Goal: Task Accomplishment & Management: Manage account settings

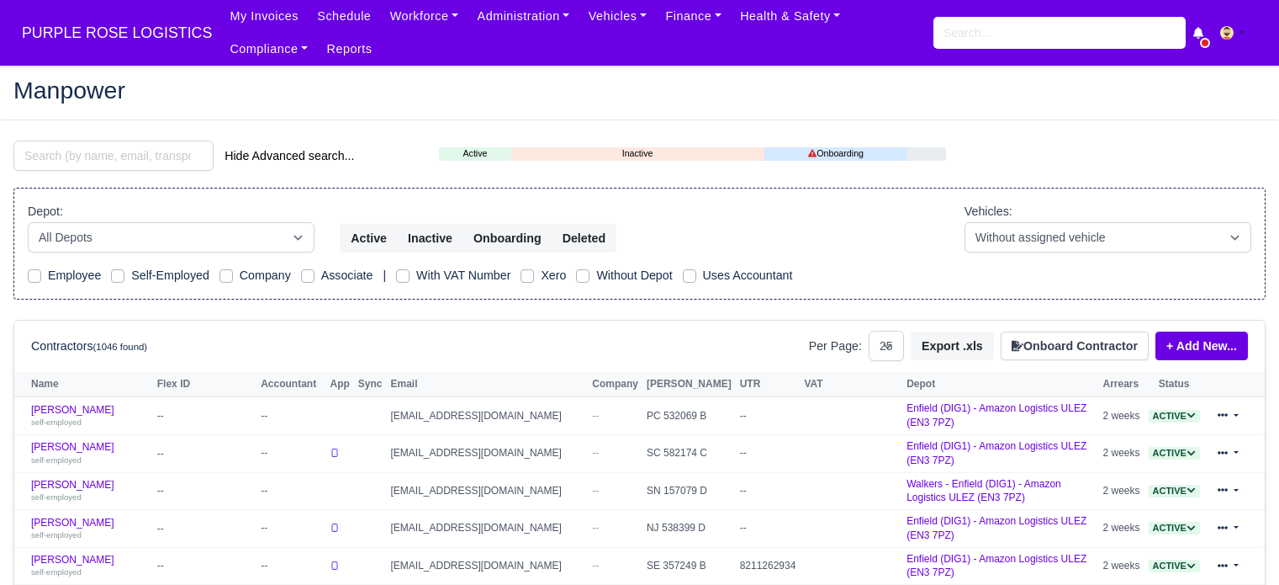
select select "25"
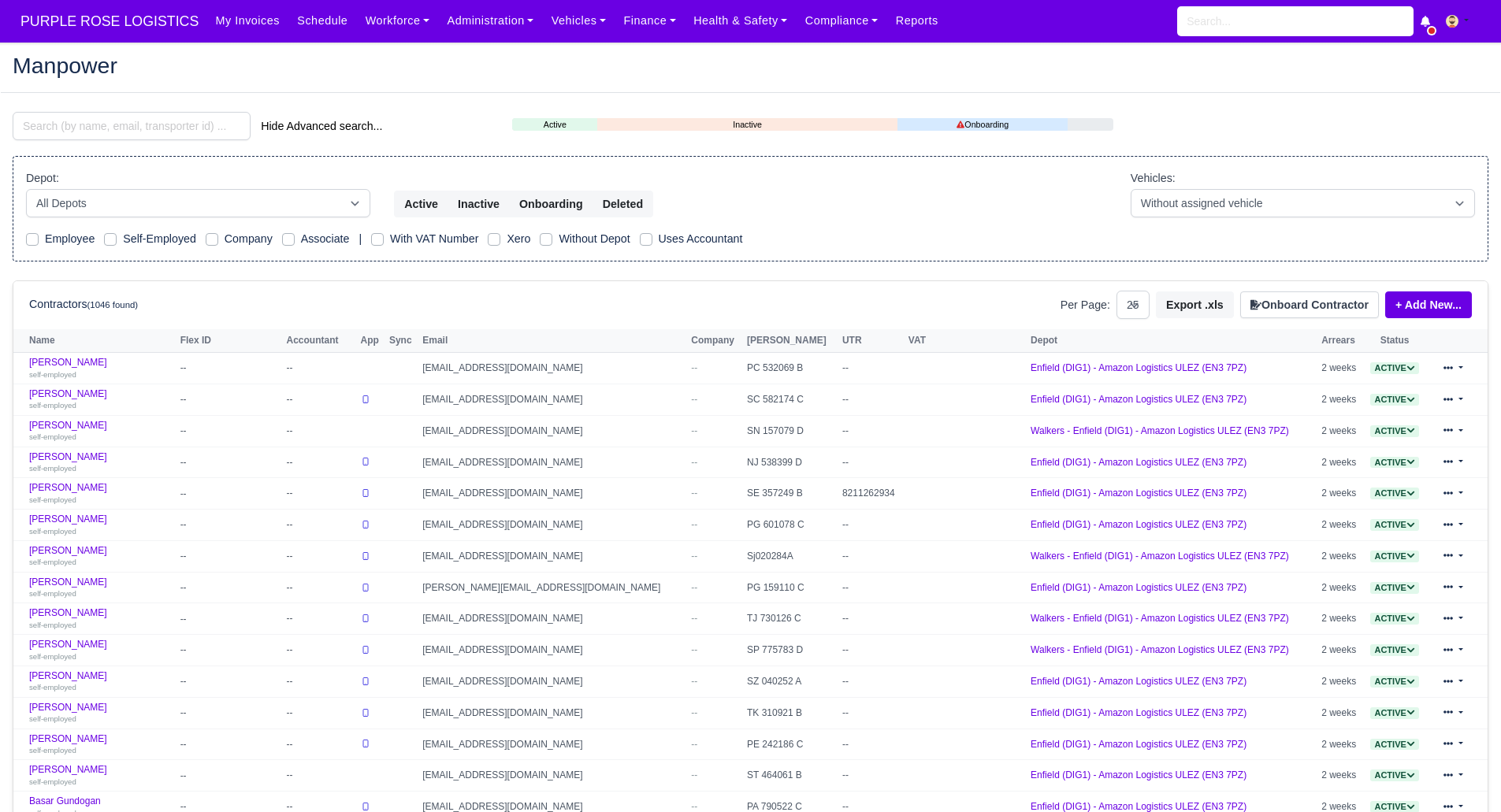
select select "25"
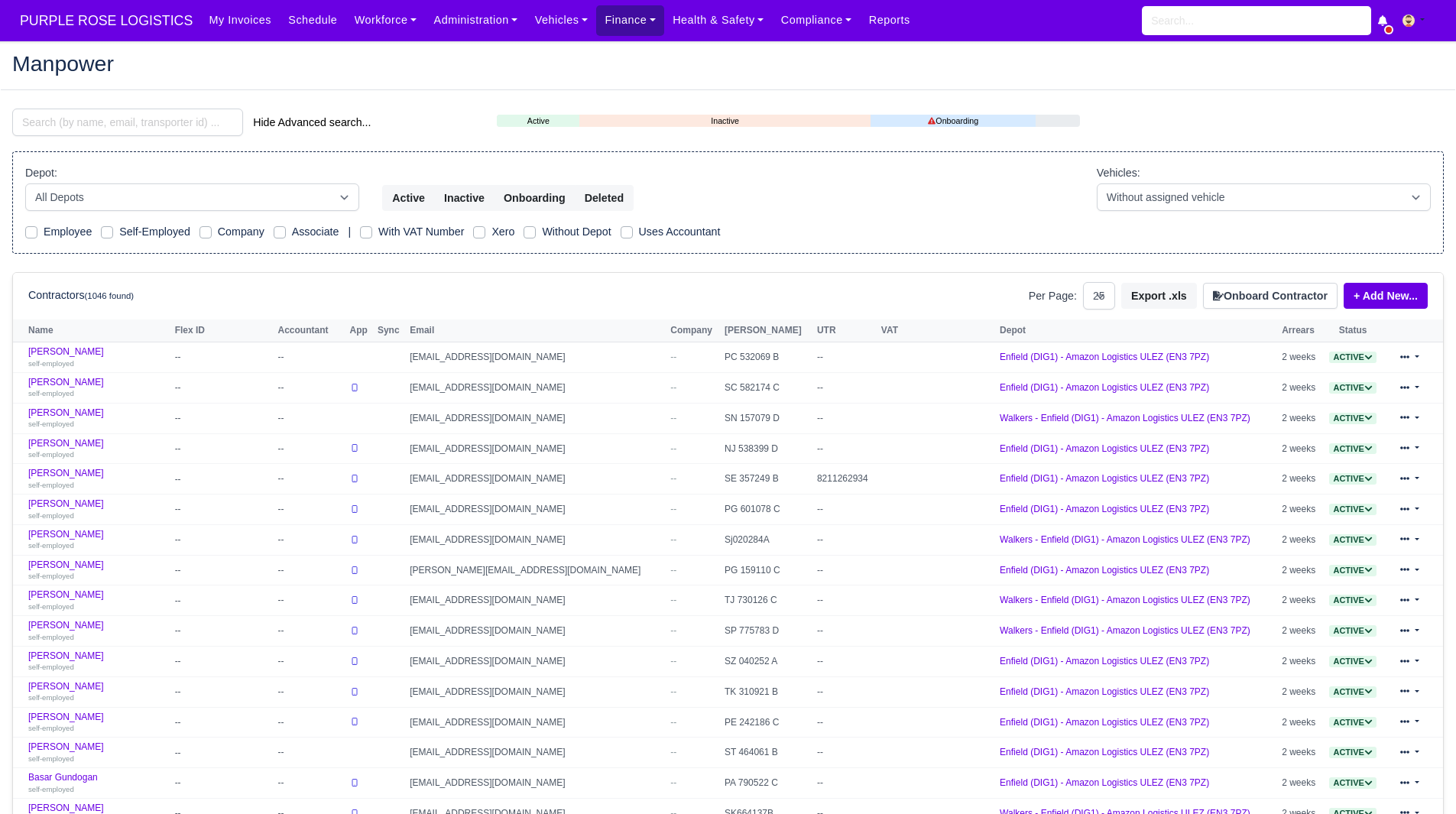
click at [606, 21] on link "Finance" at bounding box center [630, 20] width 68 height 30
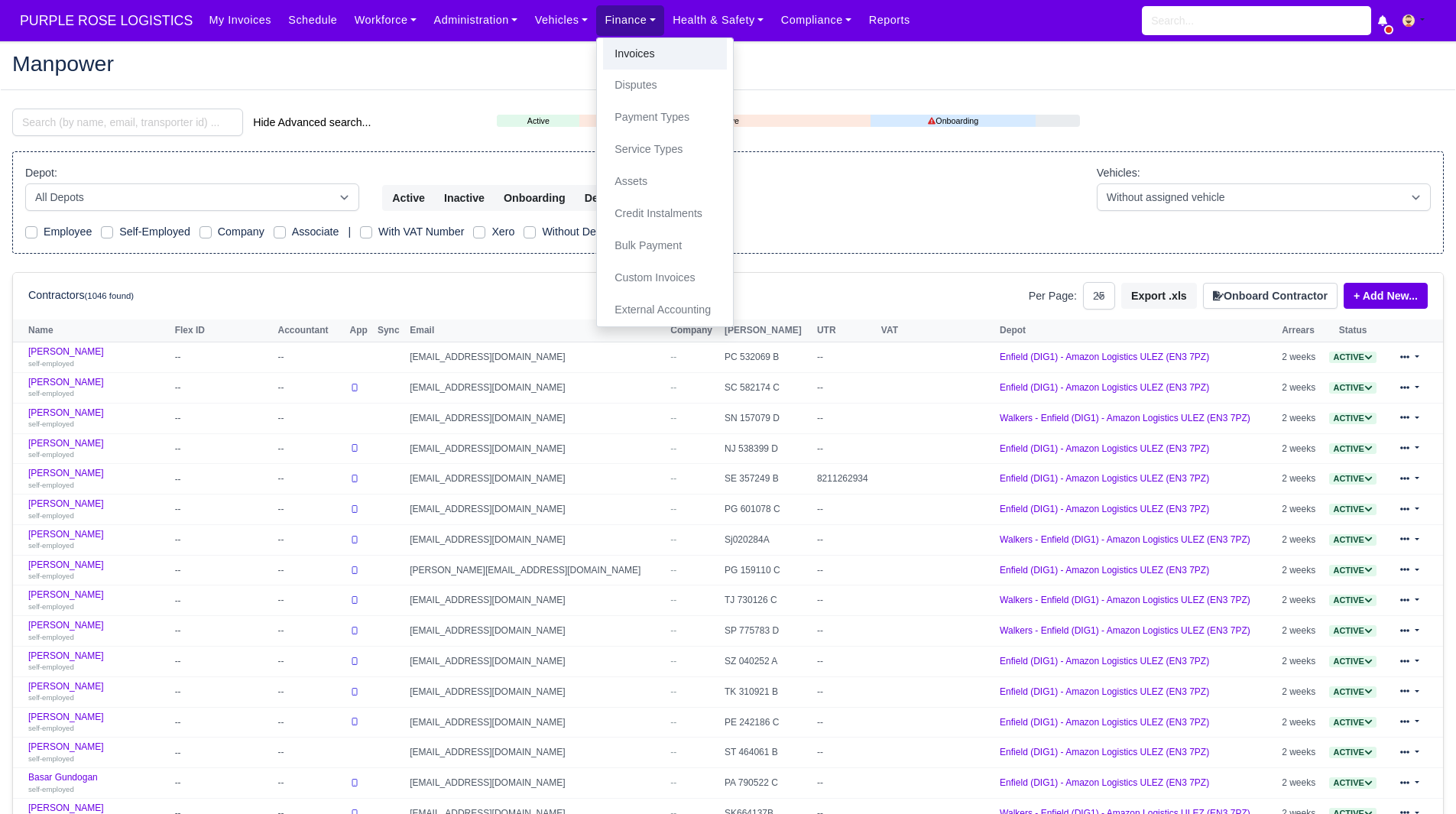
click at [623, 53] on link "Invoices" at bounding box center [665, 54] width 124 height 32
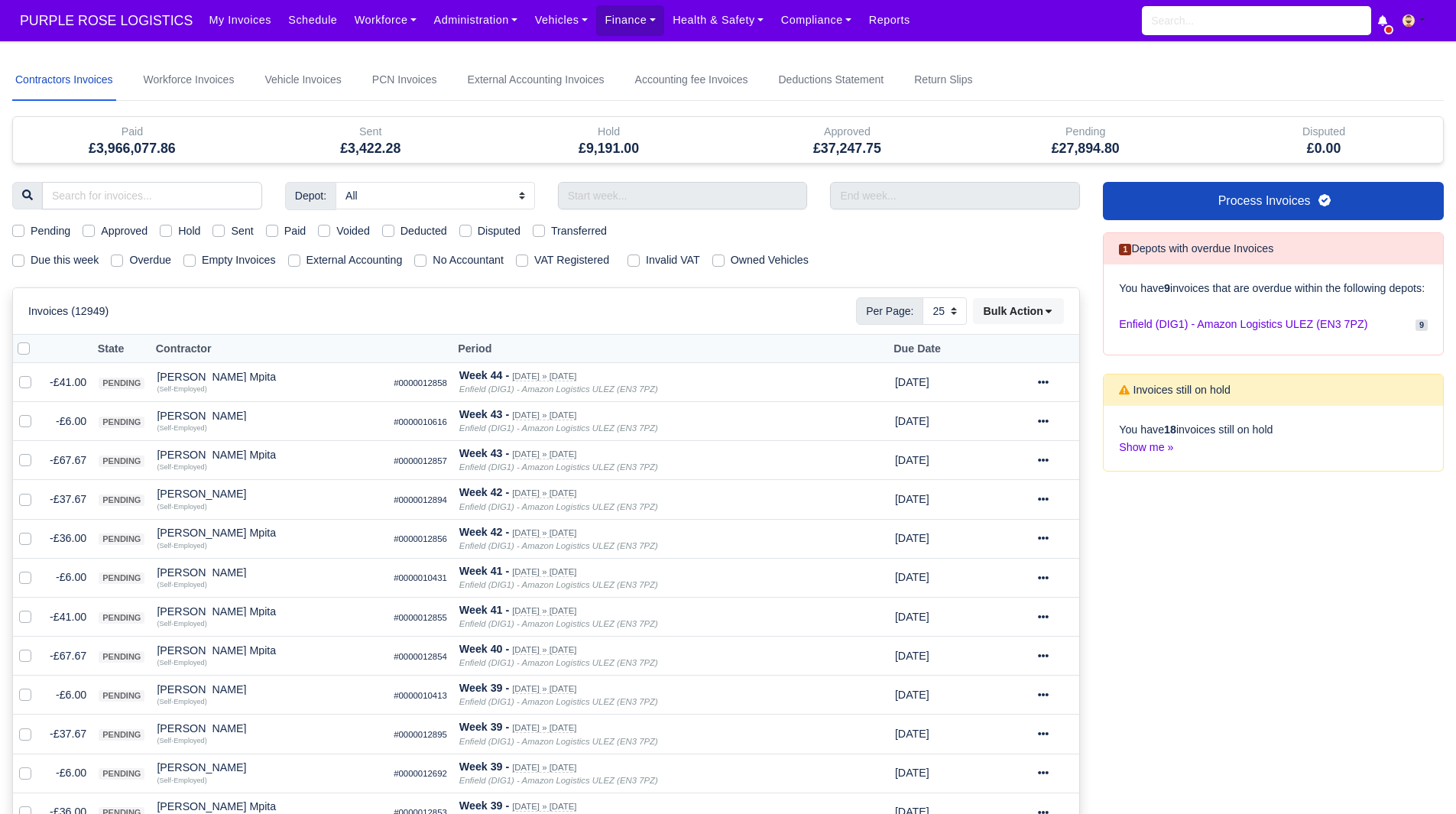
select select "25"
click at [619, 31] on link "Finance" at bounding box center [630, 20] width 68 height 30
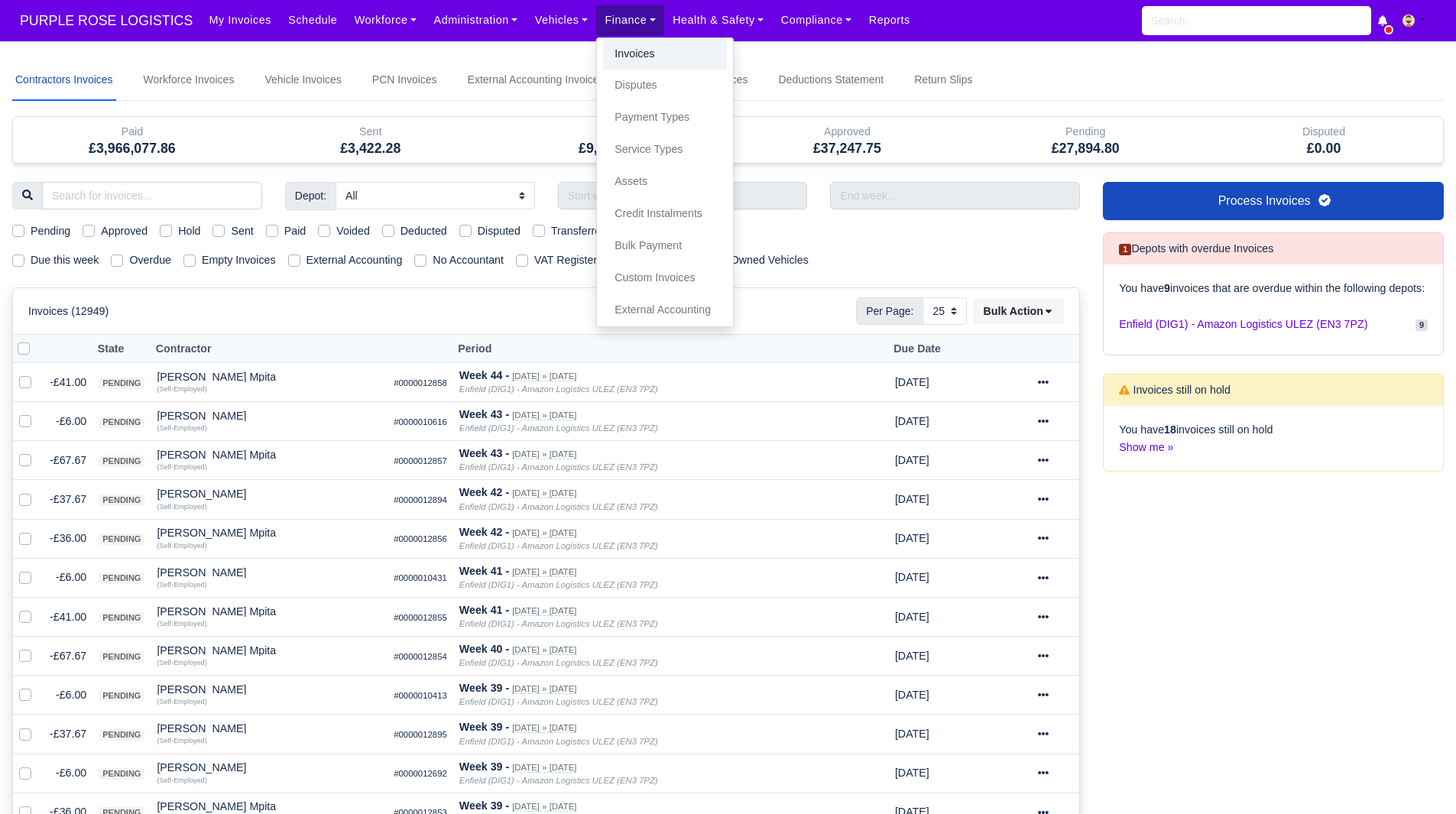
click at [653, 47] on link "Invoices" at bounding box center [665, 54] width 124 height 32
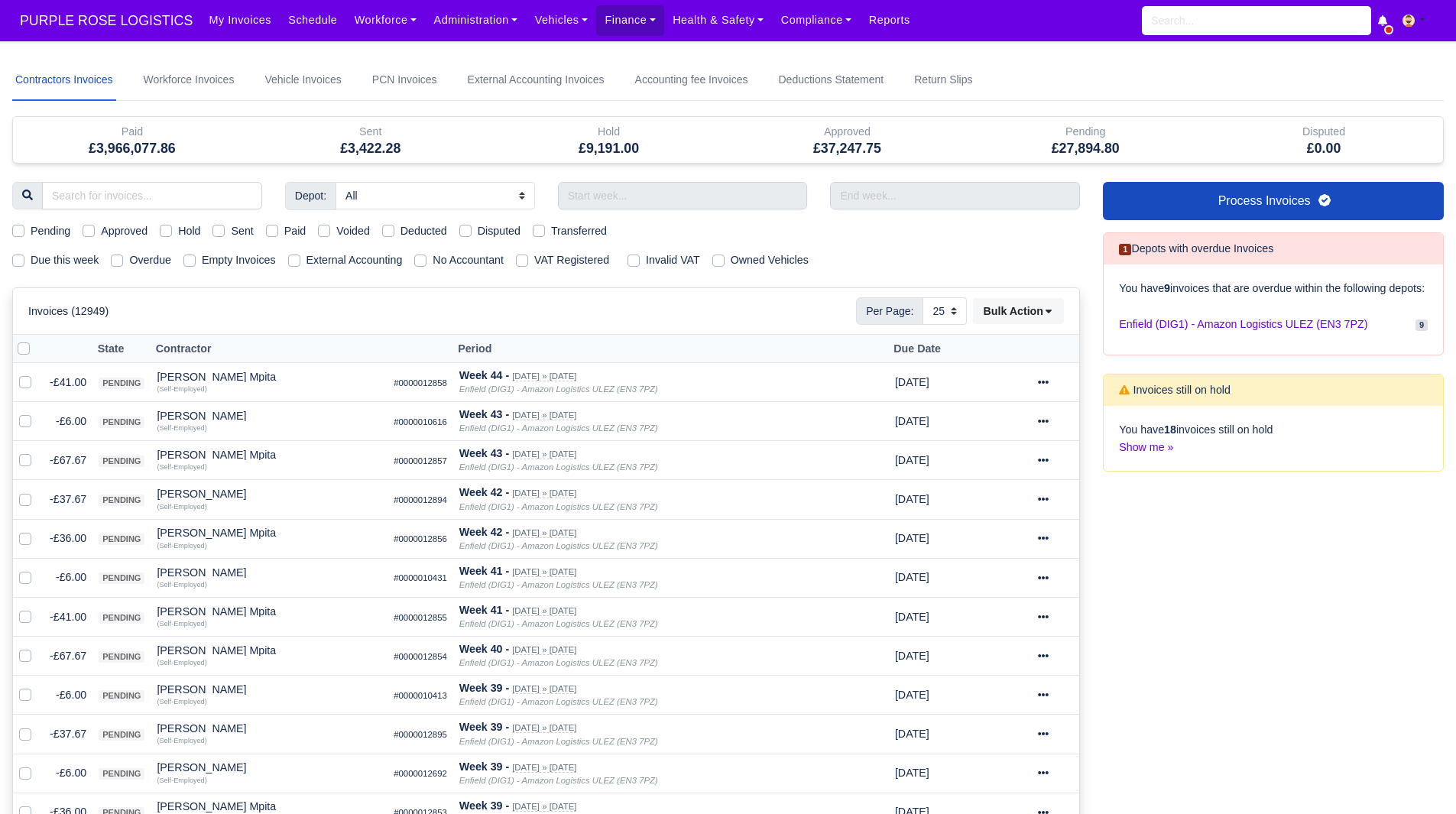
select select "25"
click at [182, 233] on label "Hold" at bounding box center [189, 231] width 22 height 17
click at [172, 233] on input "Hold" at bounding box center [165, 228] width 12 height 12
checkbox input "true"
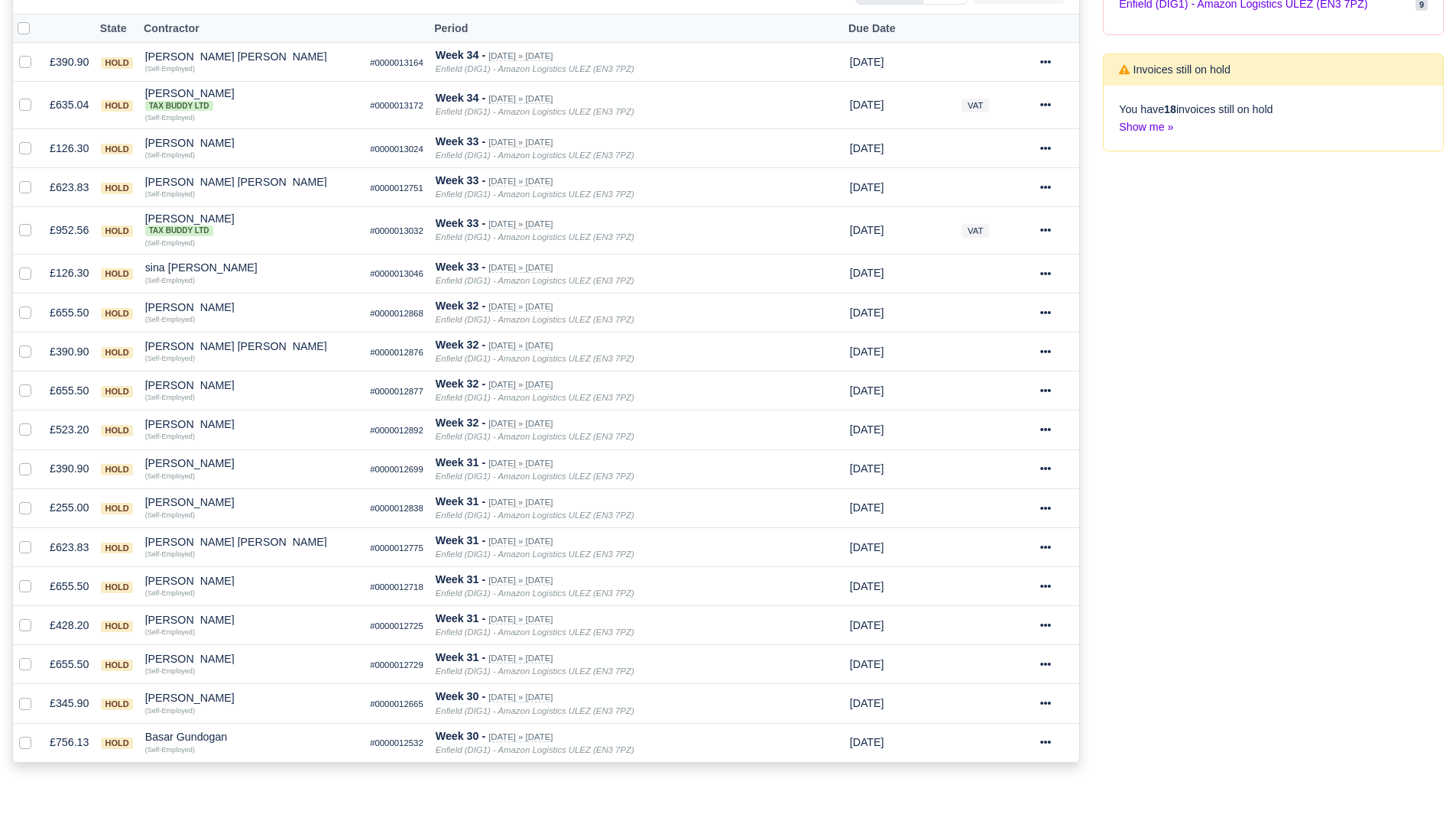
scroll to position [352, 0]
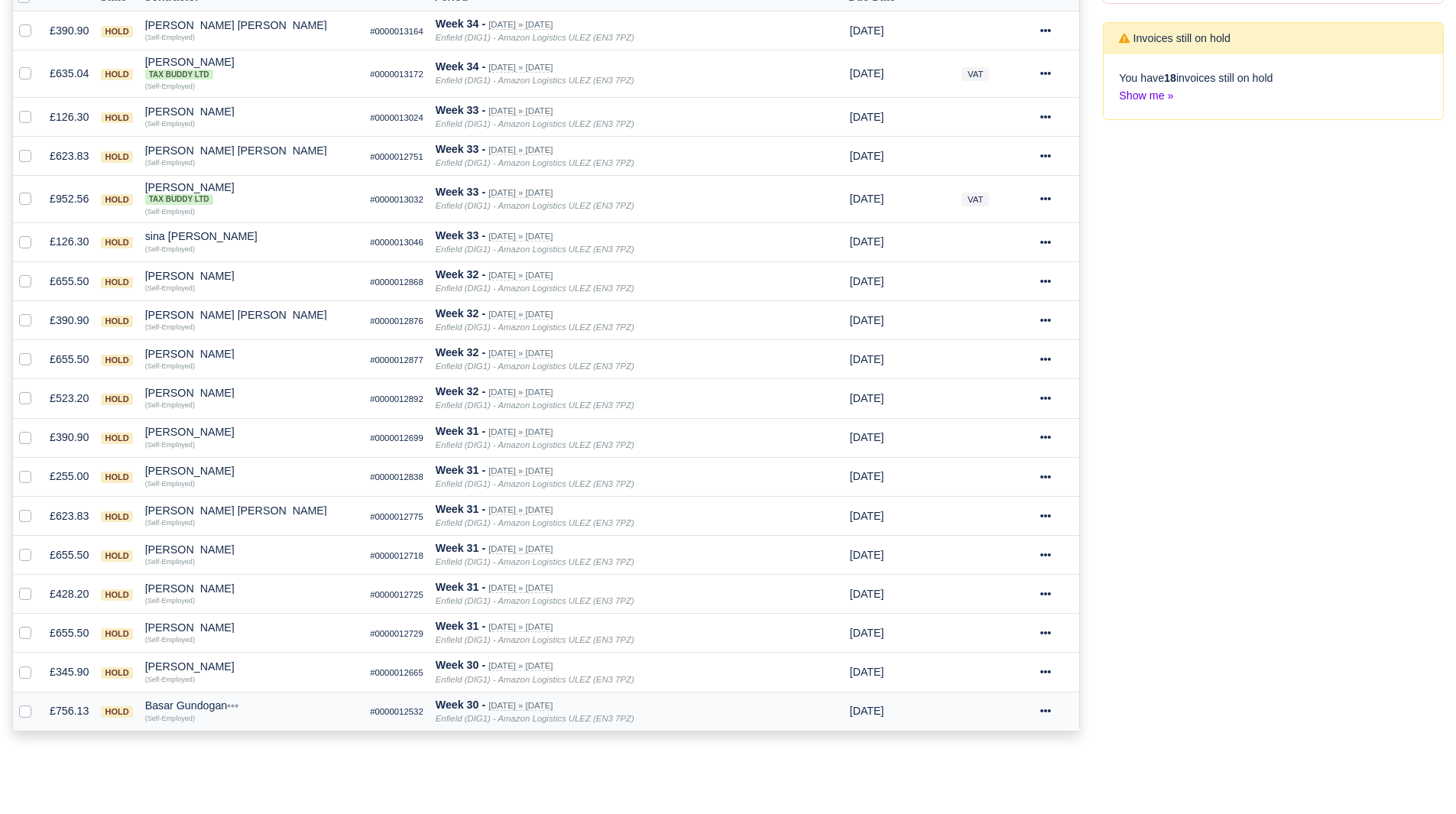
click at [175, 705] on div "Basar Gundogan" at bounding box center [252, 705] width 214 height 11
click at [266, 743] on button "Other Invoices" at bounding box center [324, 749] width 212 height 23
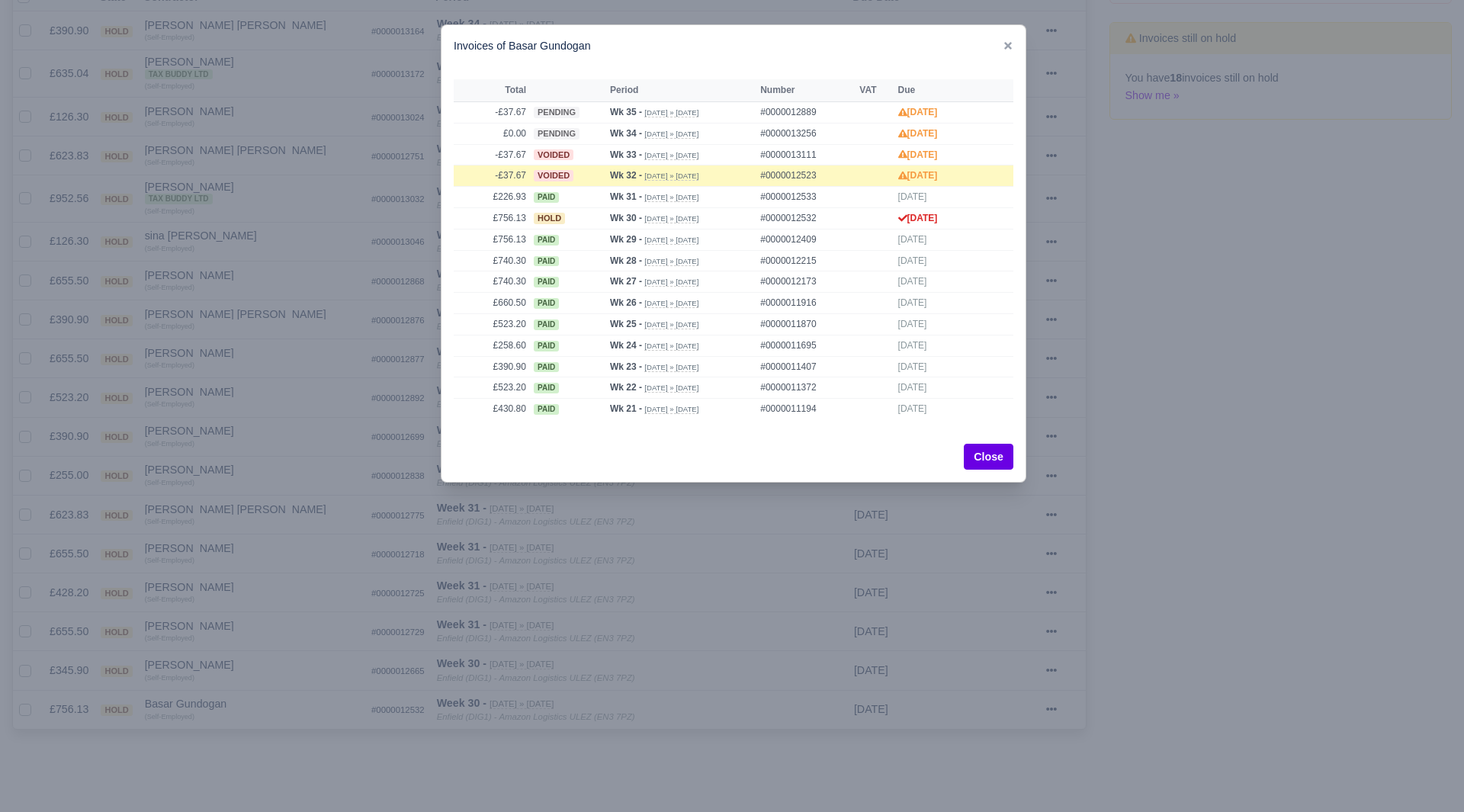
click at [266, 736] on div at bounding box center [732, 406] width 1464 height 812
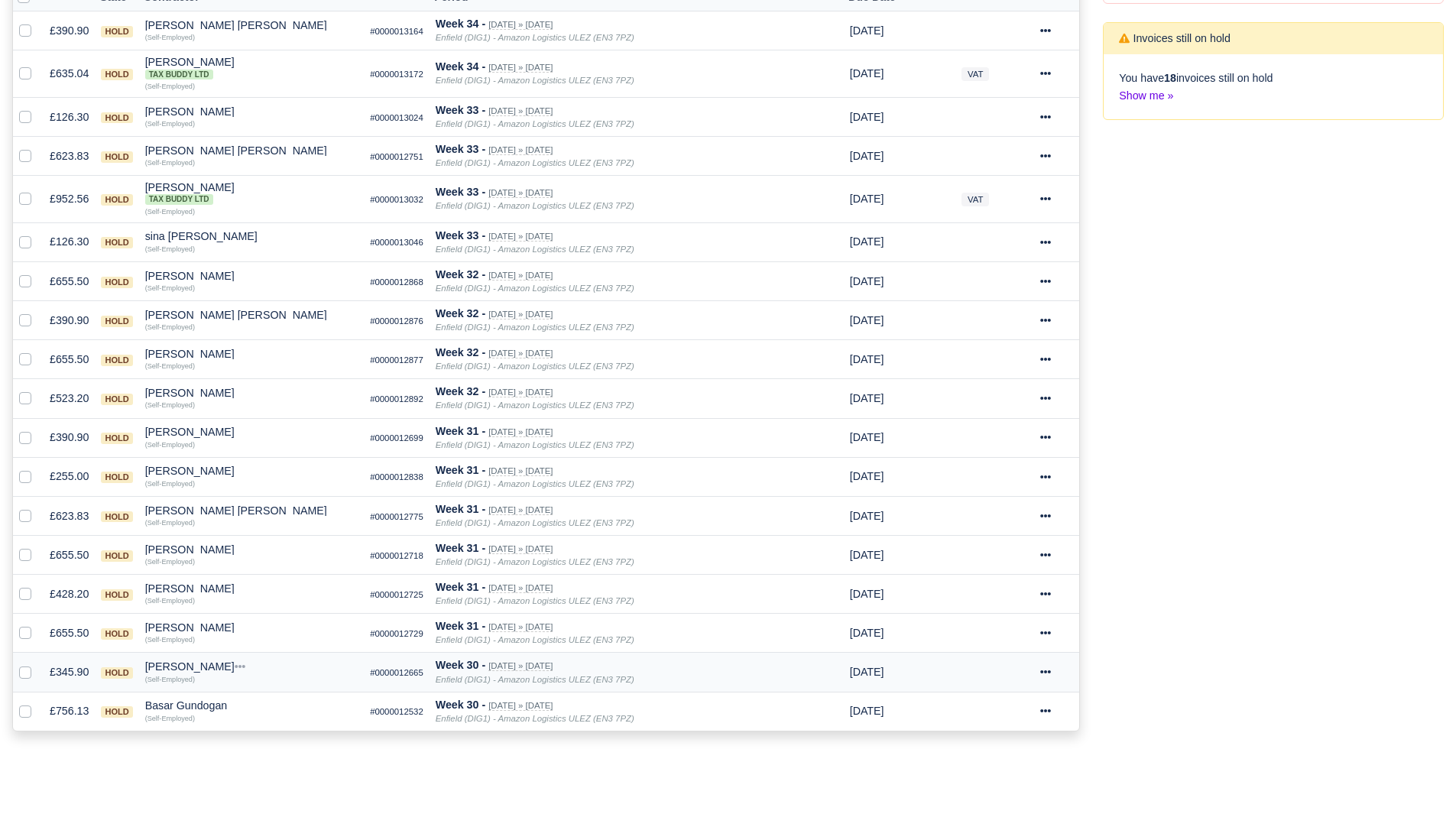
click at [179, 662] on div "[PERSON_NAME]" at bounding box center [252, 667] width 214 height 11
click at [277, 712] on button "Other Invoices" at bounding box center [324, 710] width 212 height 23
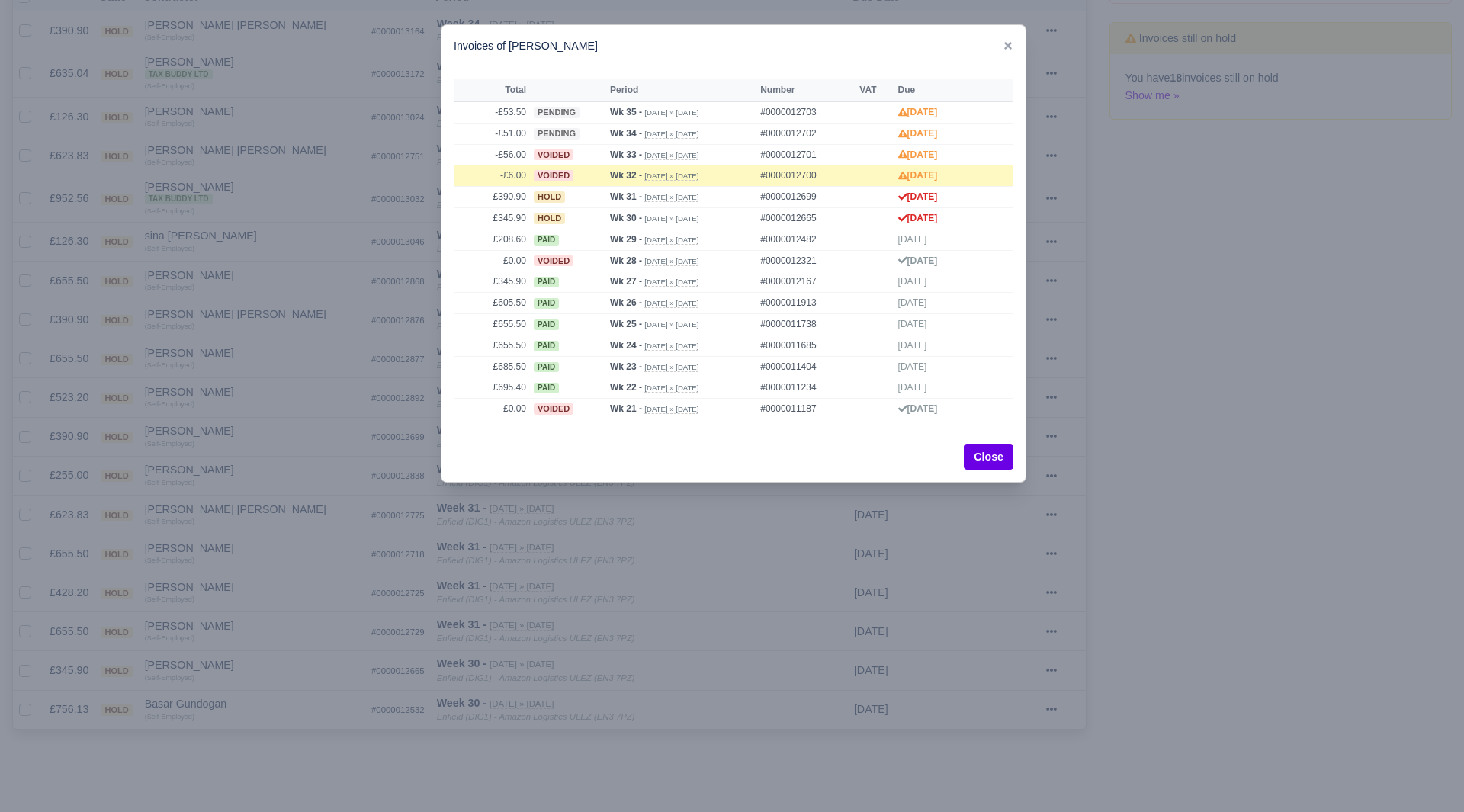
click at [256, 691] on div at bounding box center [732, 406] width 1464 height 812
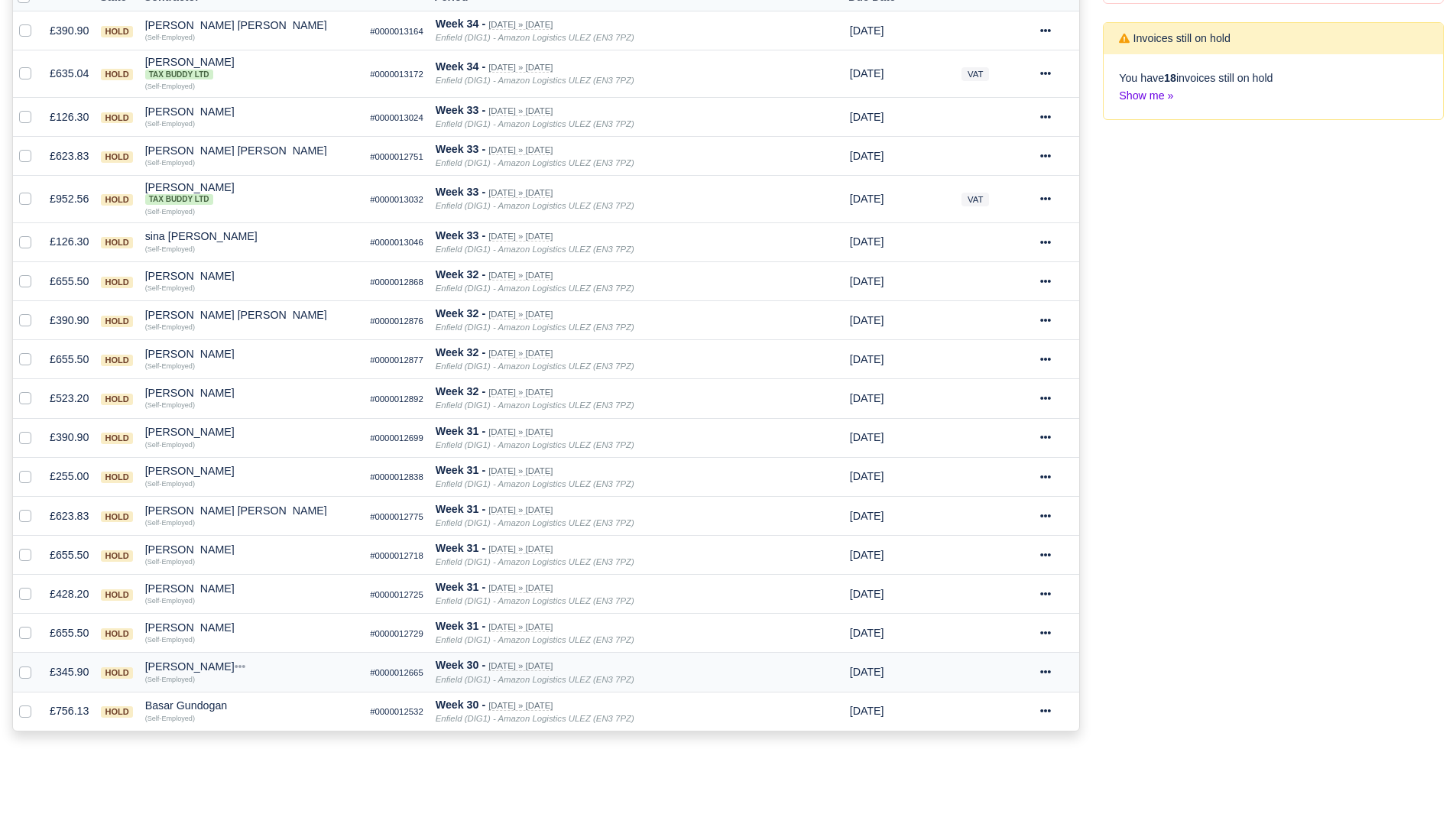
click at [186, 668] on div "[PERSON_NAME]" at bounding box center [252, 667] width 214 height 11
click at [271, 733] on button "Wallet" at bounding box center [324, 732] width 212 height 23
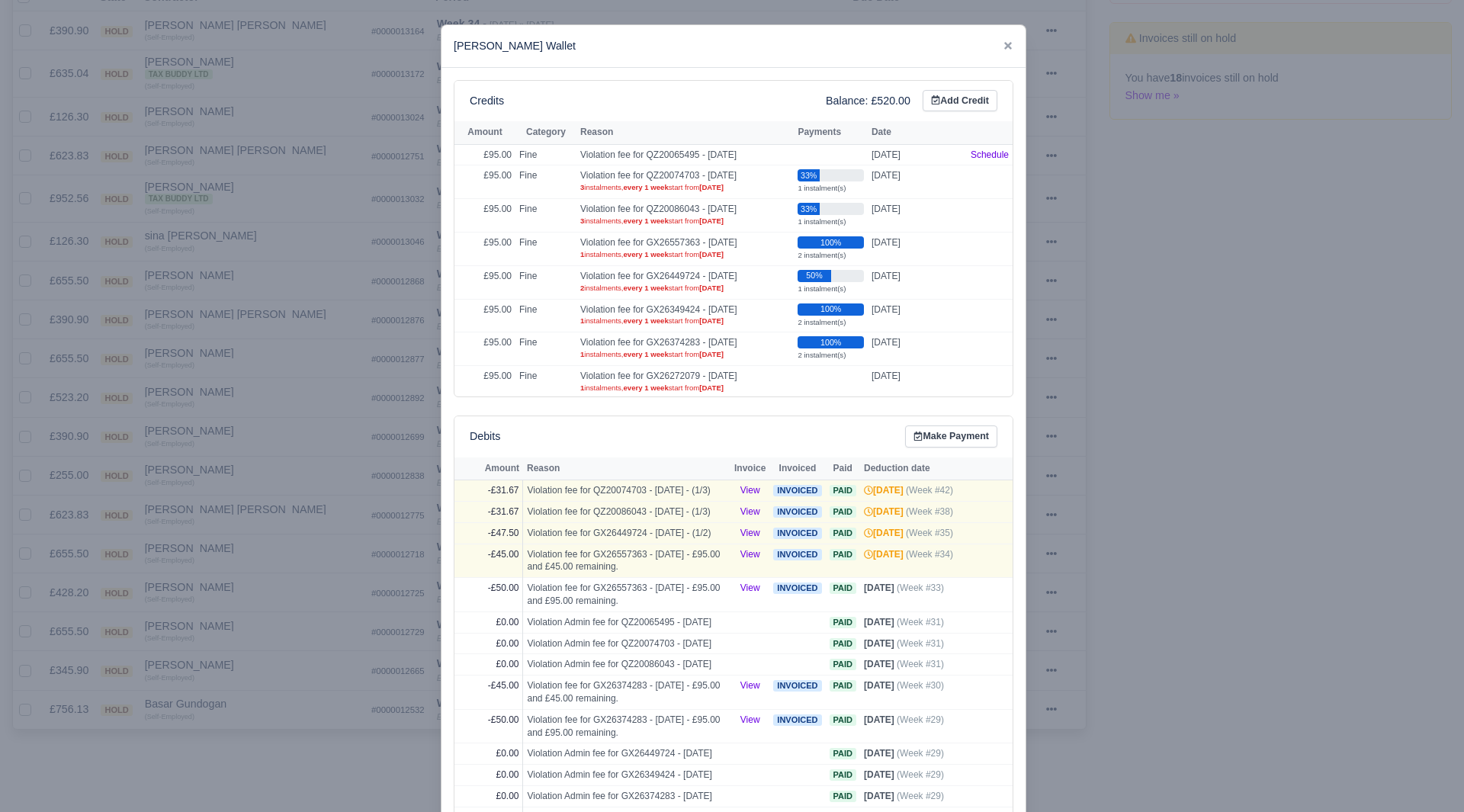
click at [323, 710] on div at bounding box center [732, 406] width 1464 height 812
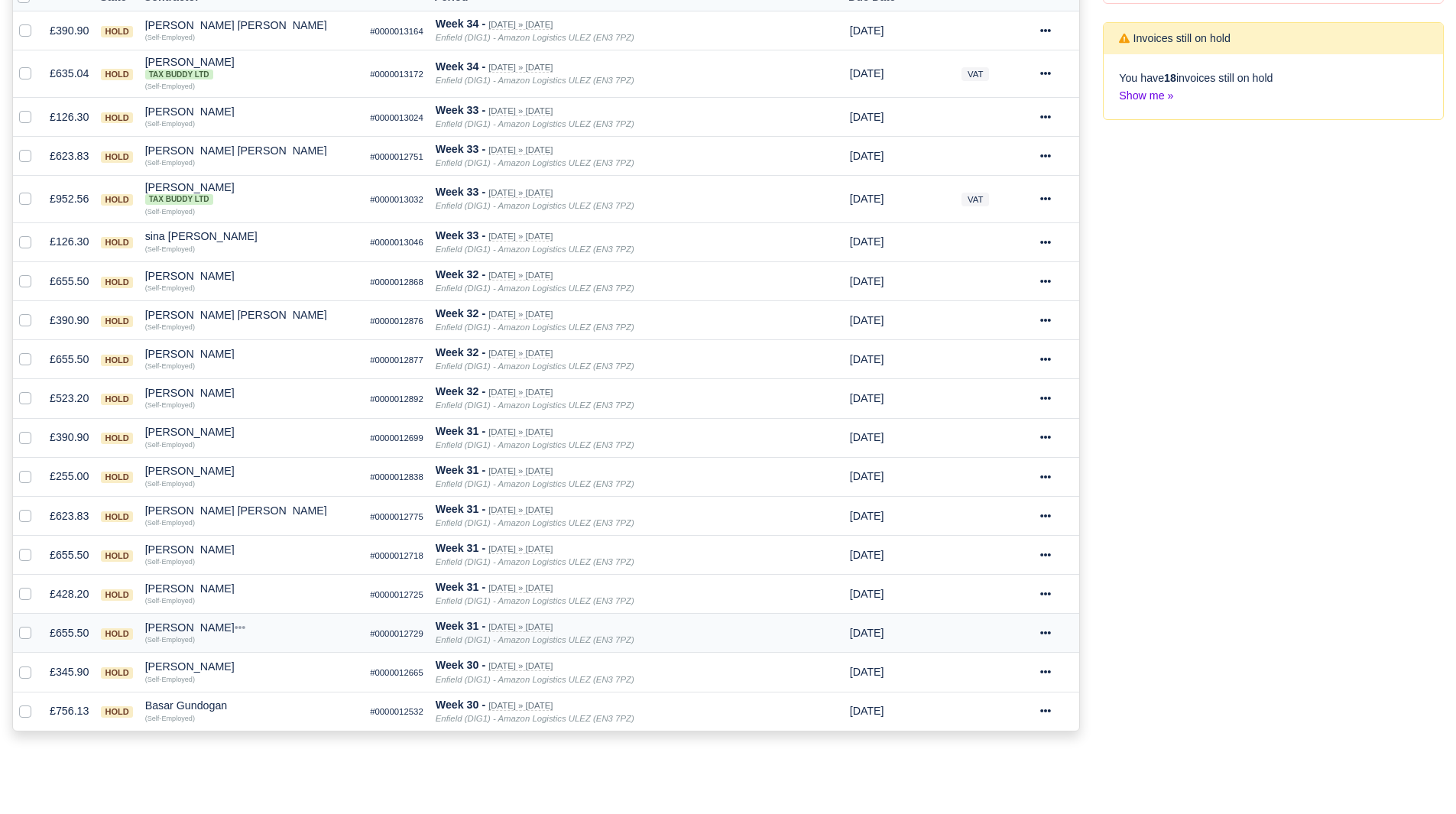
click at [180, 634] on small "(Self-Employed)" at bounding box center [170, 639] width 50 height 9
click at [183, 629] on div "Raul Rinne" at bounding box center [252, 628] width 214 height 11
click at [262, 666] on button "Other Invoices" at bounding box center [324, 670] width 212 height 23
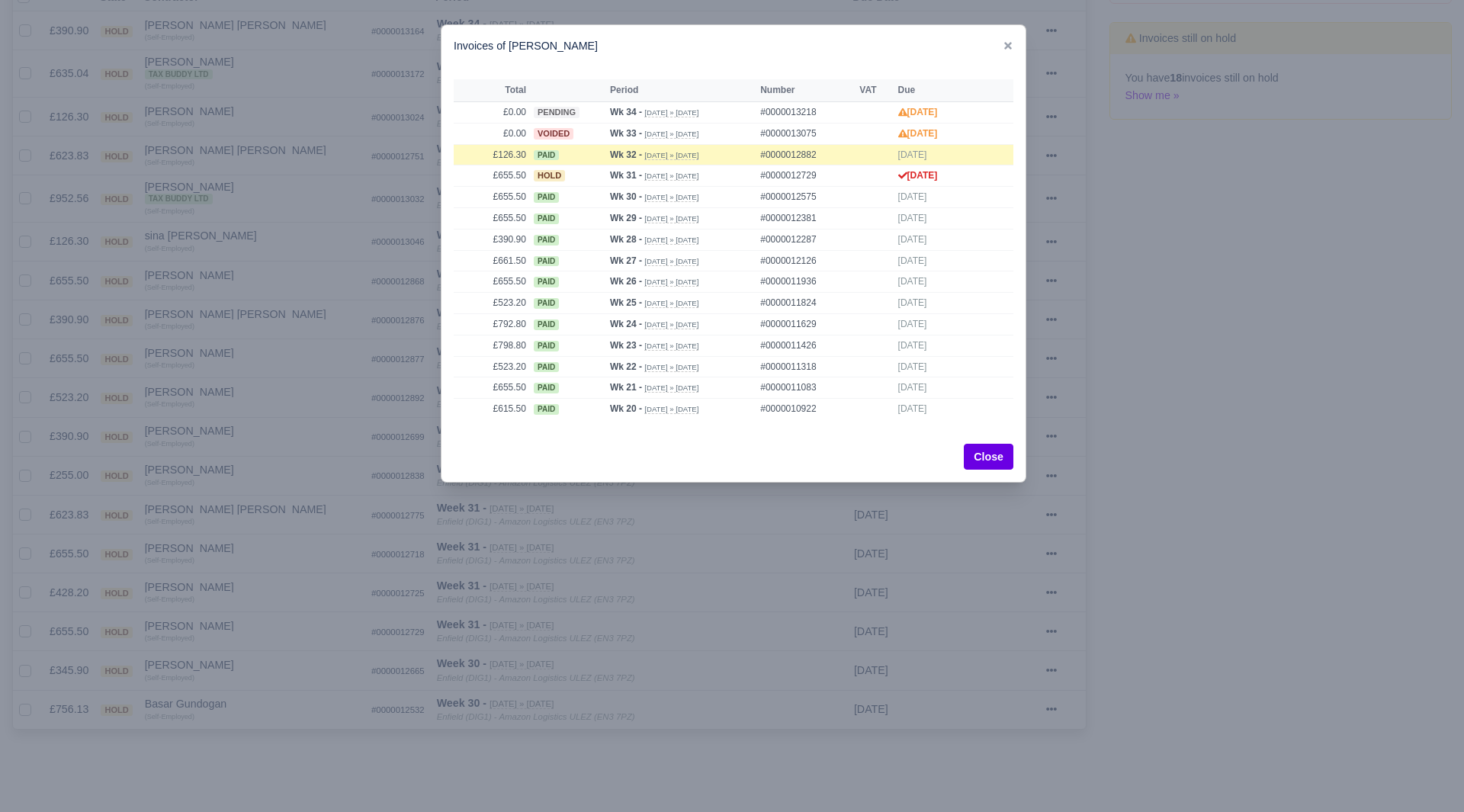
click at [264, 642] on div at bounding box center [732, 406] width 1464 height 812
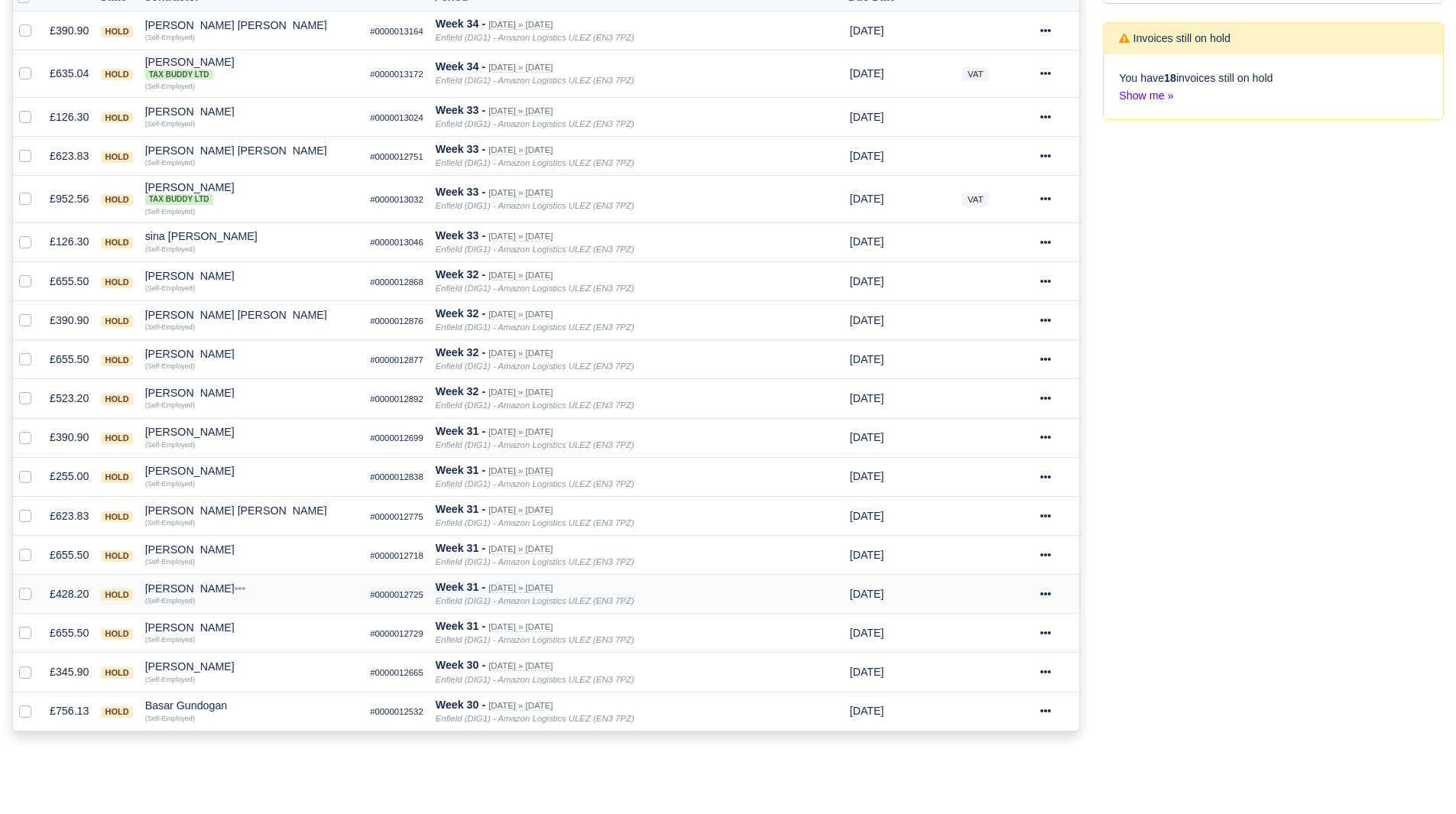
click at [180, 591] on div "Kester Iyama" at bounding box center [252, 589] width 214 height 11
click at [251, 634] on button "Other Invoices" at bounding box center [324, 631] width 212 height 23
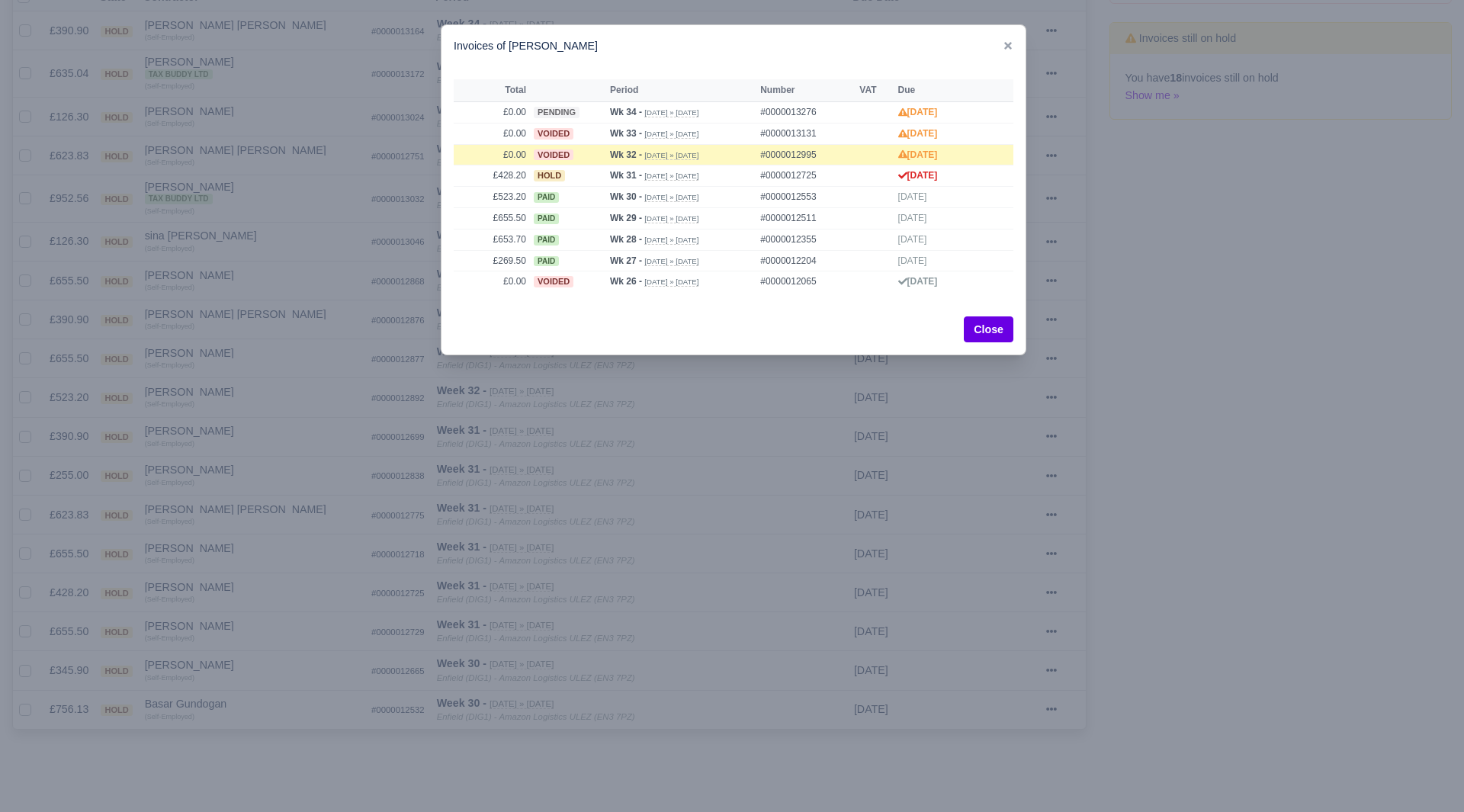
click at [252, 631] on div at bounding box center [732, 406] width 1464 height 812
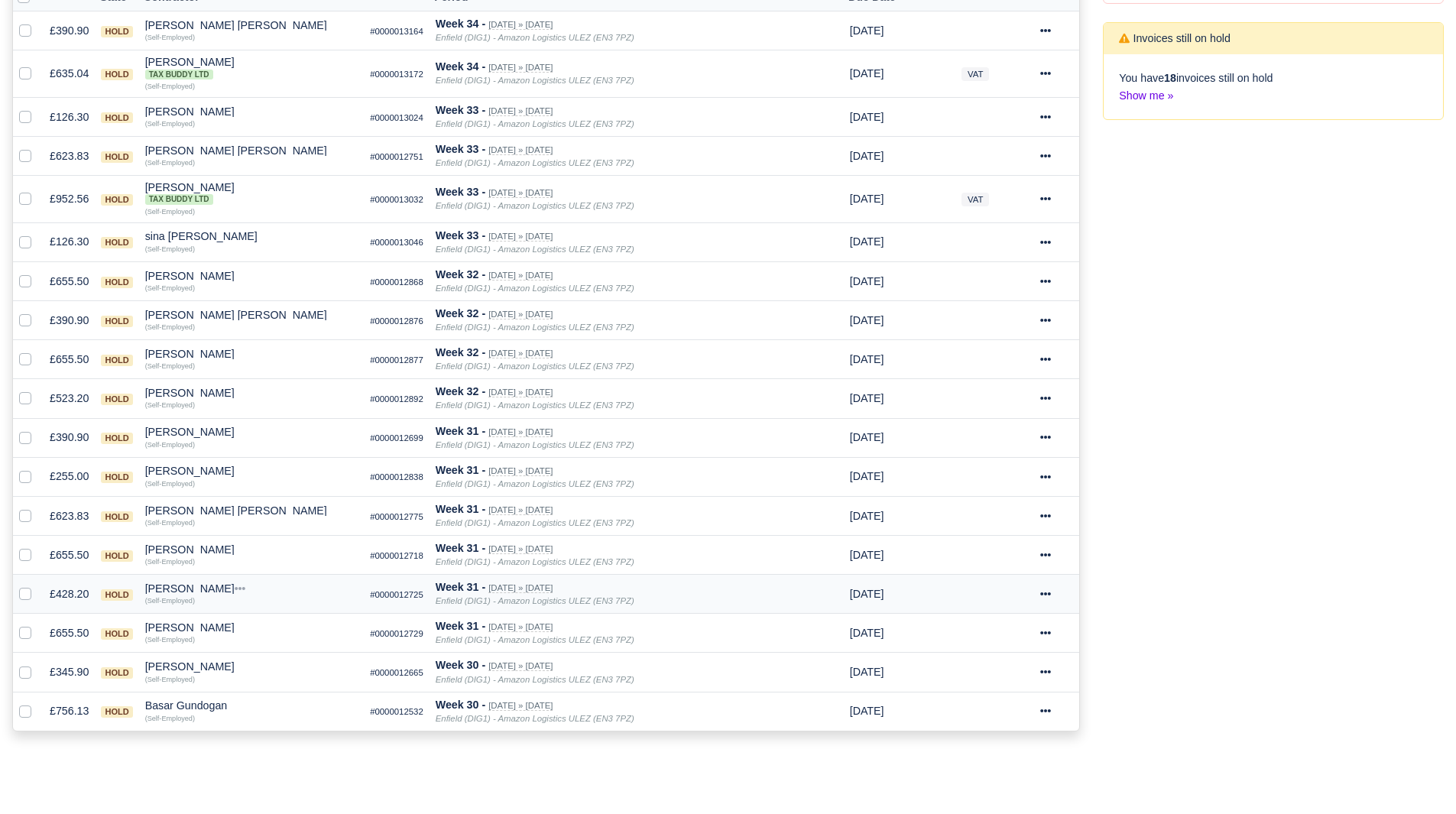
click at [184, 594] on div "Kester Iyama" at bounding box center [252, 589] width 214 height 11
click at [267, 666] on button "Wallet" at bounding box center [324, 654] width 212 height 23
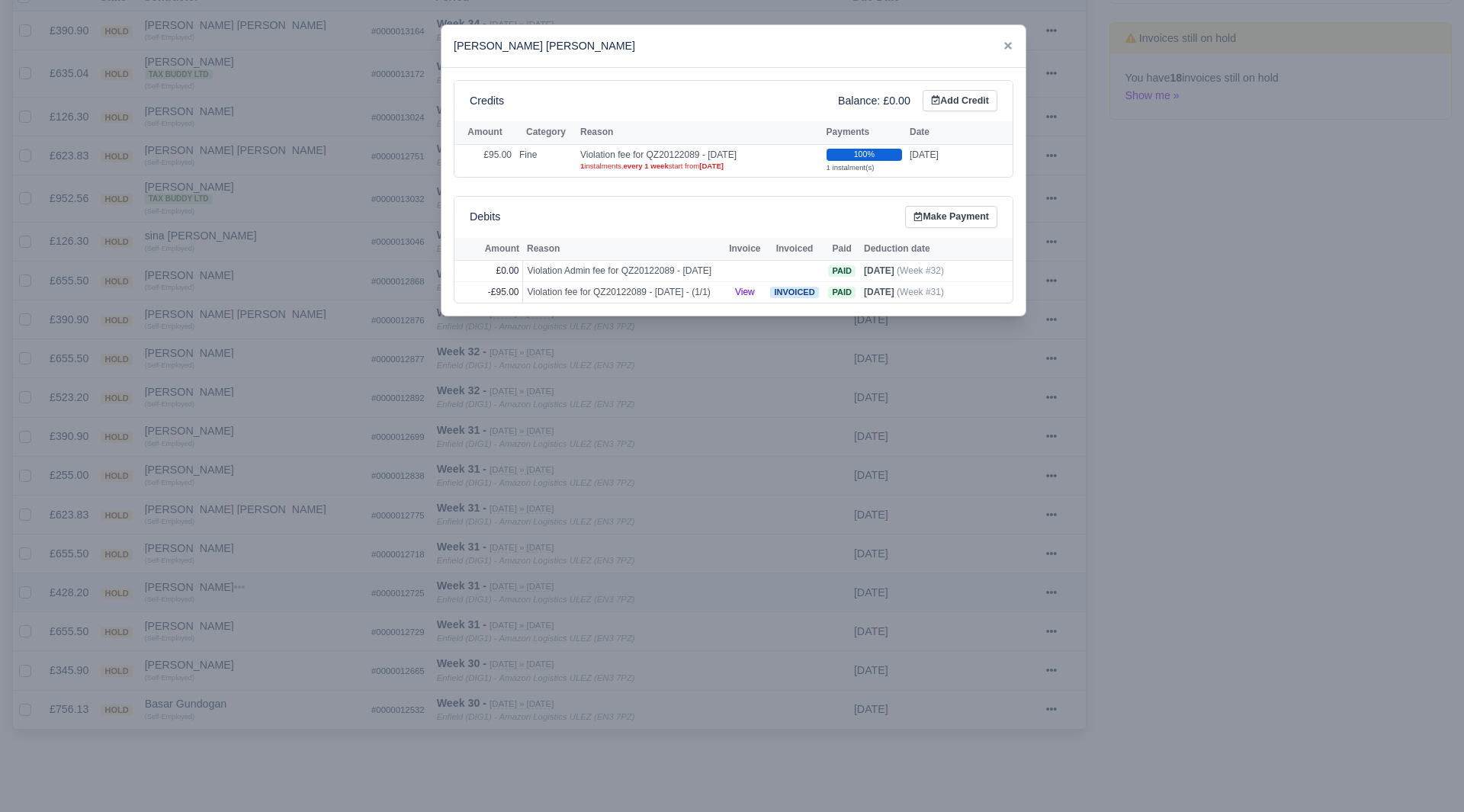
click at [267, 664] on div at bounding box center [732, 406] width 1464 height 812
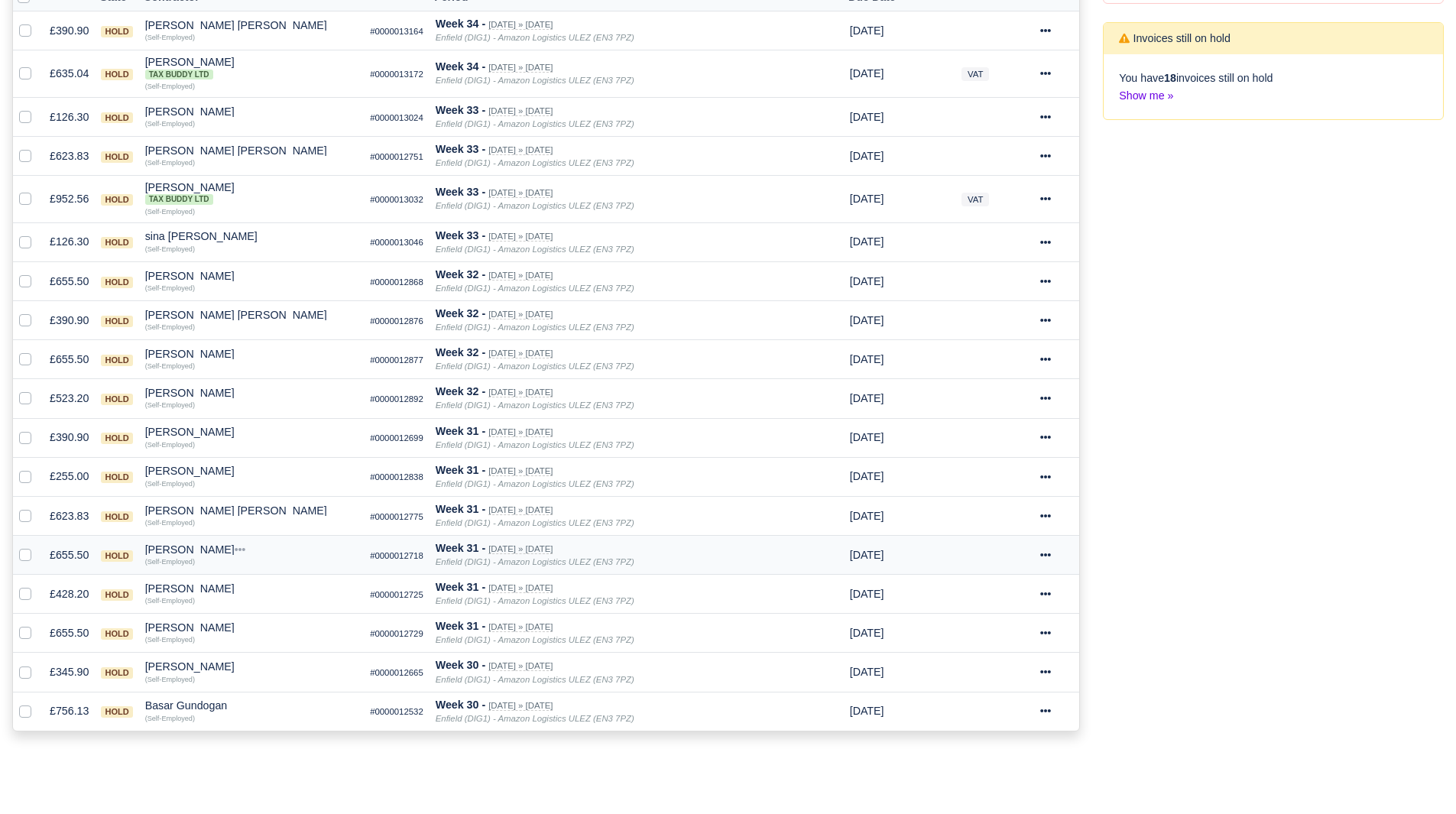
click at [199, 551] on div "Hasan Dogan" at bounding box center [252, 550] width 214 height 11
click at [272, 599] on button "Other Invoices" at bounding box center [324, 592] width 212 height 23
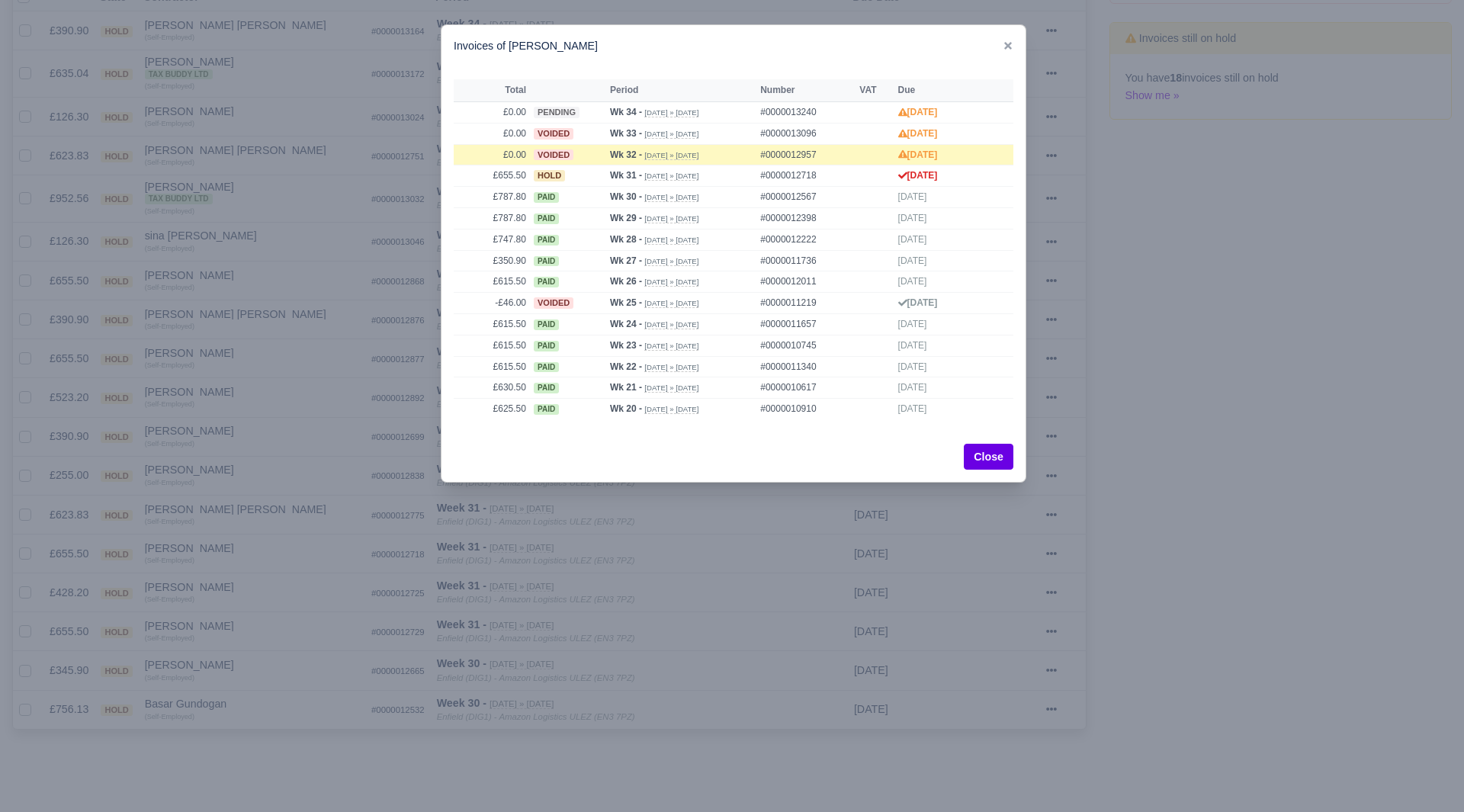
click at [270, 594] on div at bounding box center [732, 406] width 1464 height 812
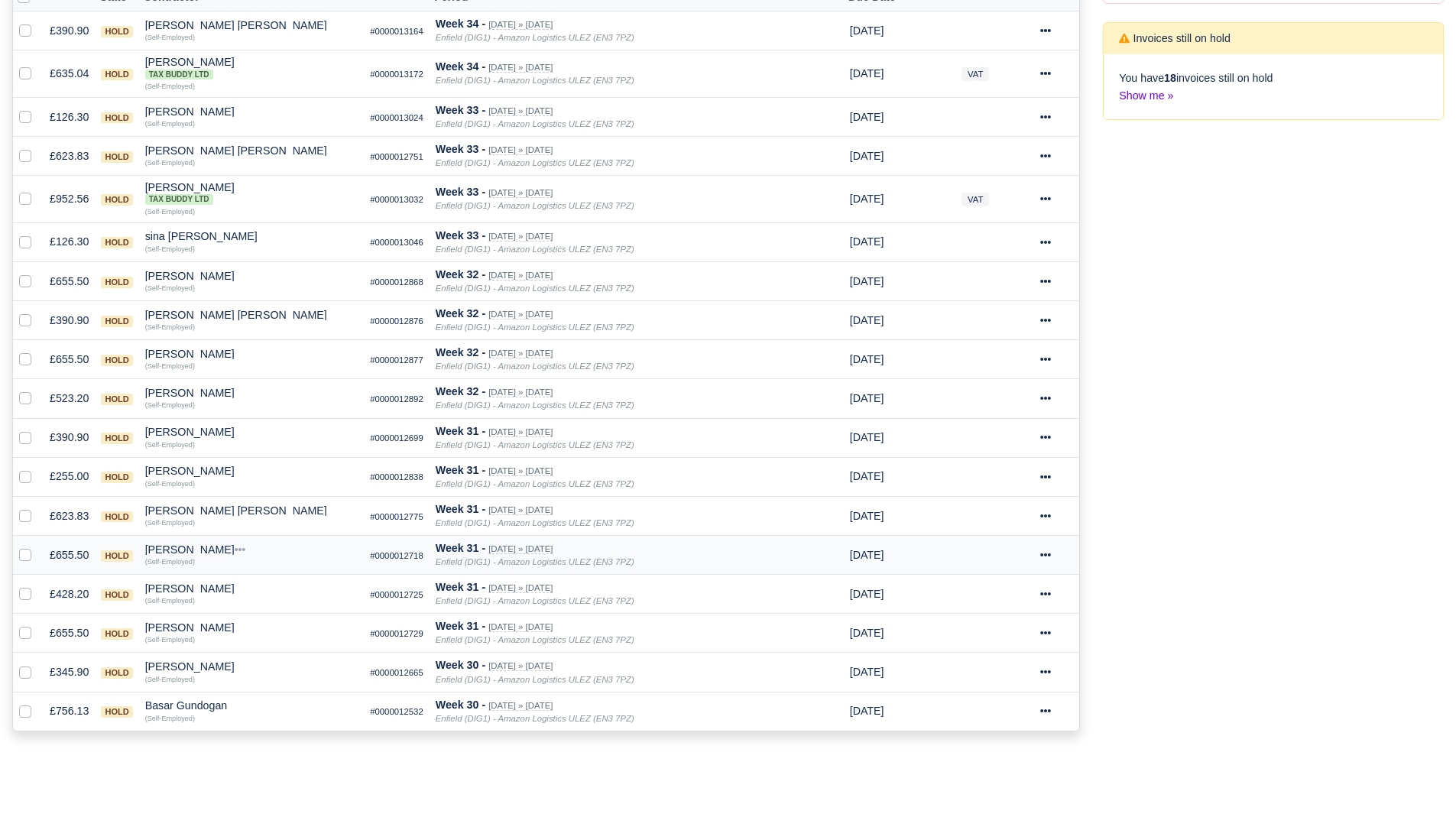
click at [193, 549] on div "Hasan Dogan" at bounding box center [252, 550] width 214 height 11
click at [260, 583] on button "Other Invoices" at bounding box center [324, 592] width 212 height 23
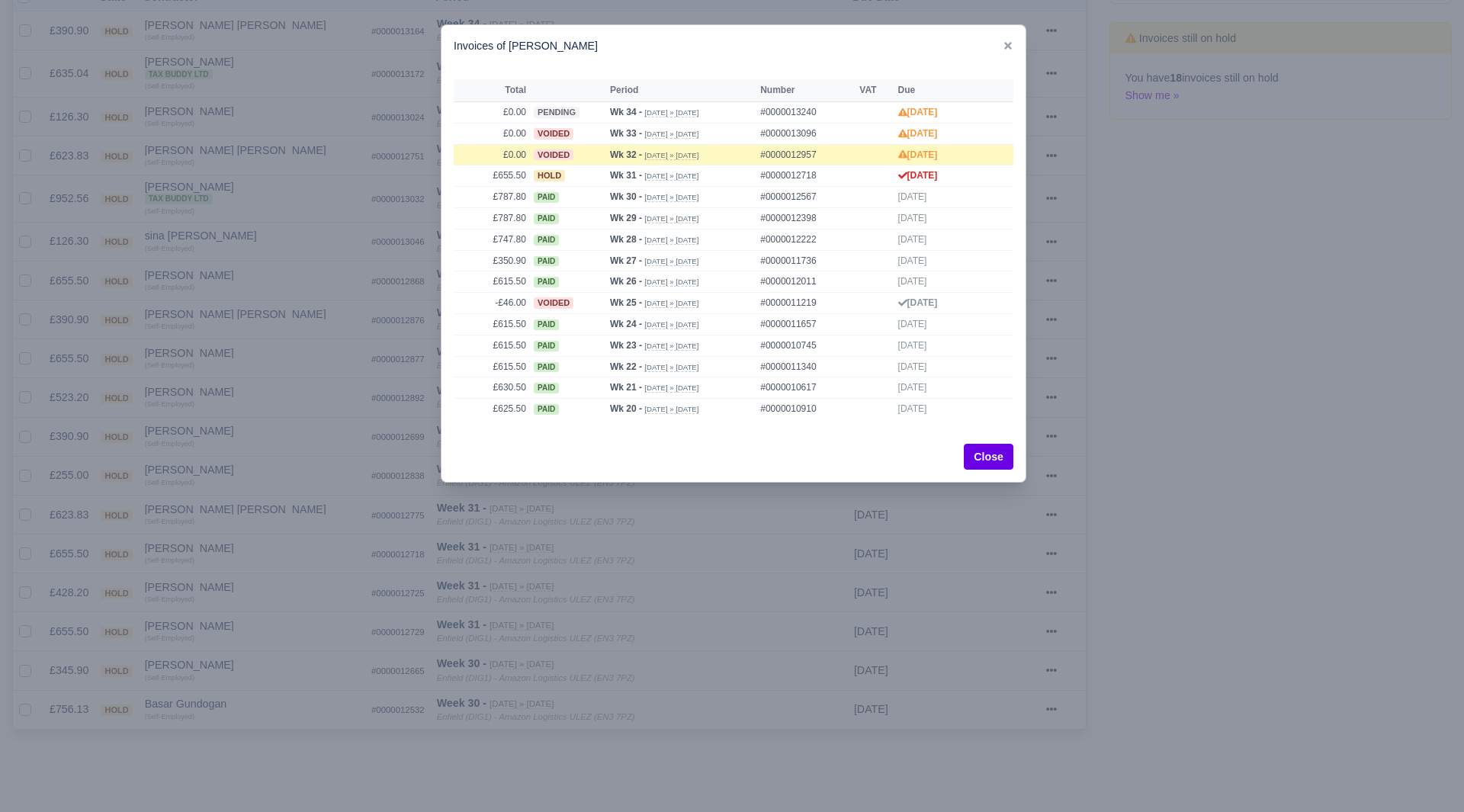
click at [259, 582] on div at bounding box center [732, 406] width 1464 height 812
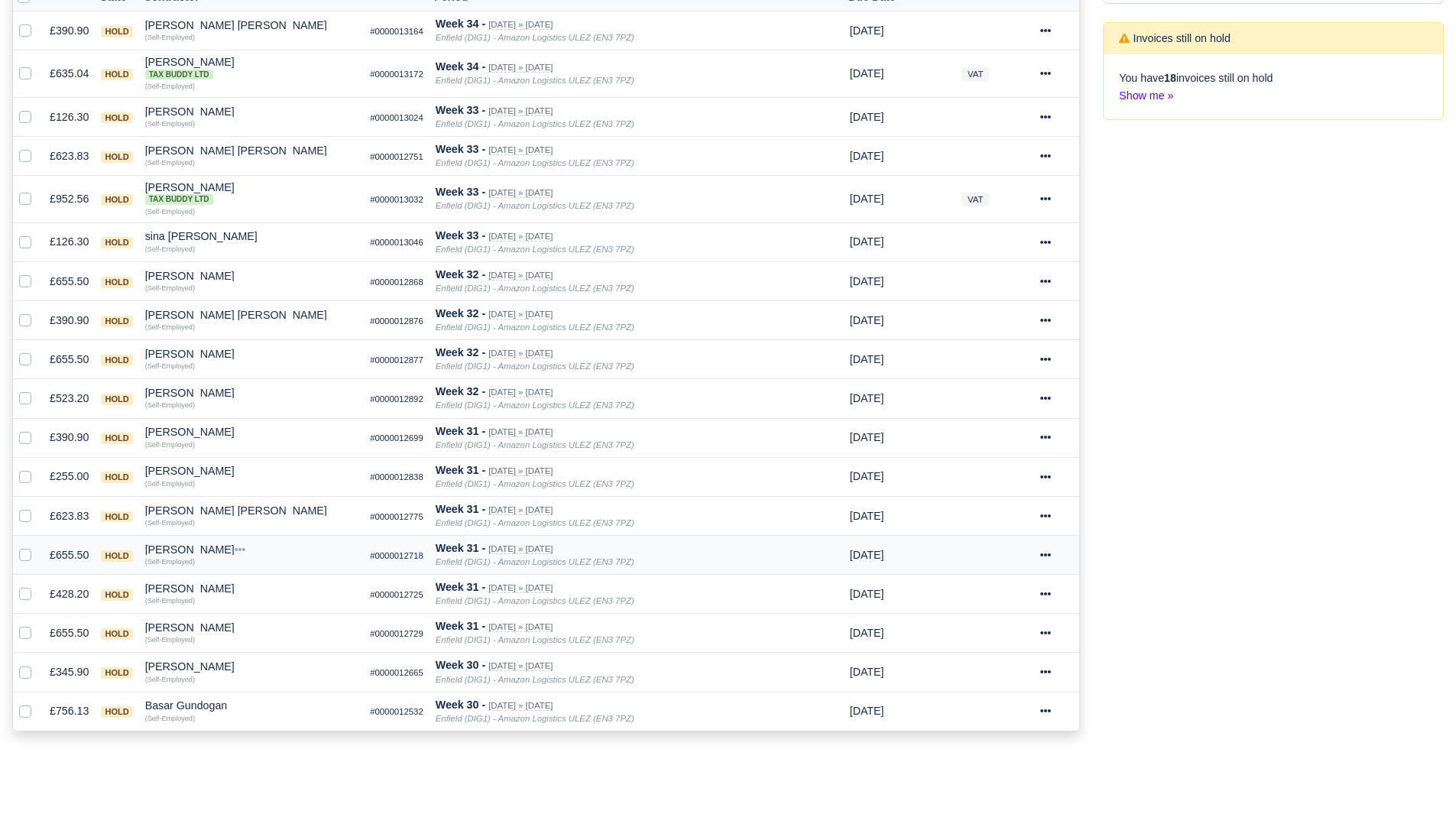
click at [194, 555] on div "Hasan Dogan" at bounding box center [252, 550] width 214 height 11
click at [259, 591] on button "Other Invoices" at bounding box center [324, 592] width 212 height 23
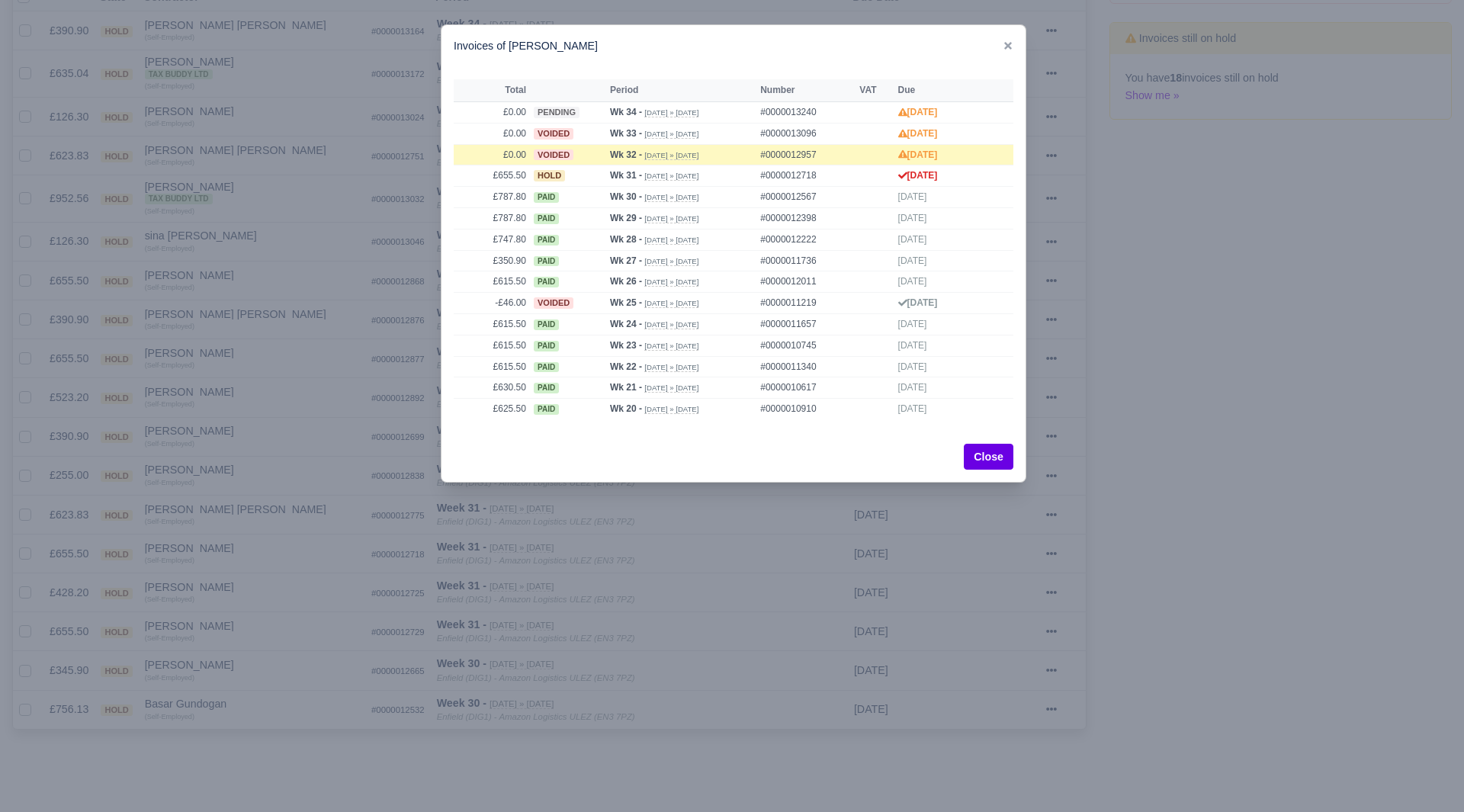
drag, startPoint x: 258, startPoint y: 590, endPoint x: 270, endPoint y: 587, distance: 12.4
click at [270, 587] on div at bounding box center [732, 406] width 1464 height 812
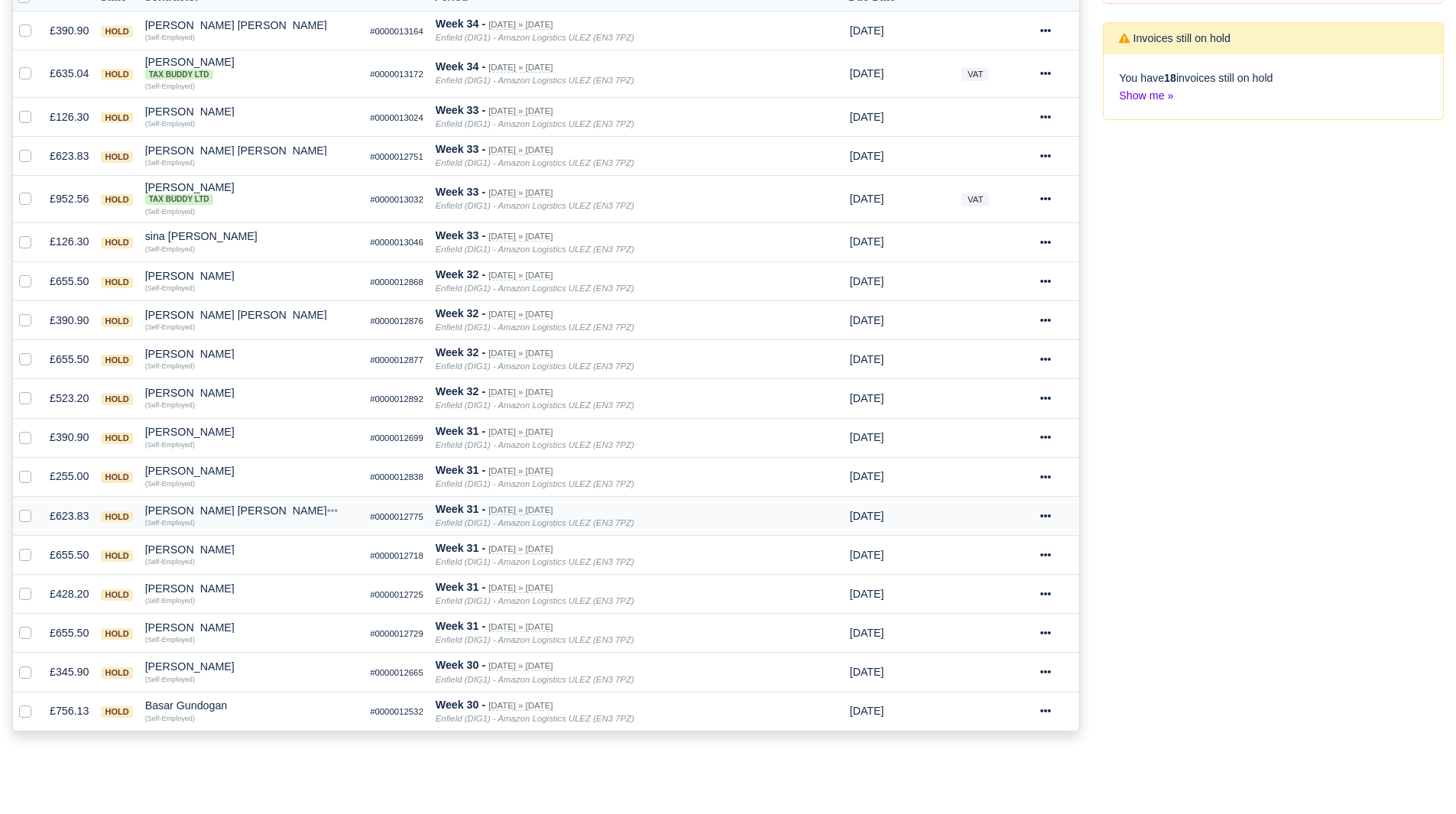
click at [204, 514] on div "Glen Michael O Connor" at bounding box center [252, 511] width 214 height 11
click at [269, 548] on button "Other Invoices" at bounding box center [324, 553] width 212 height 23
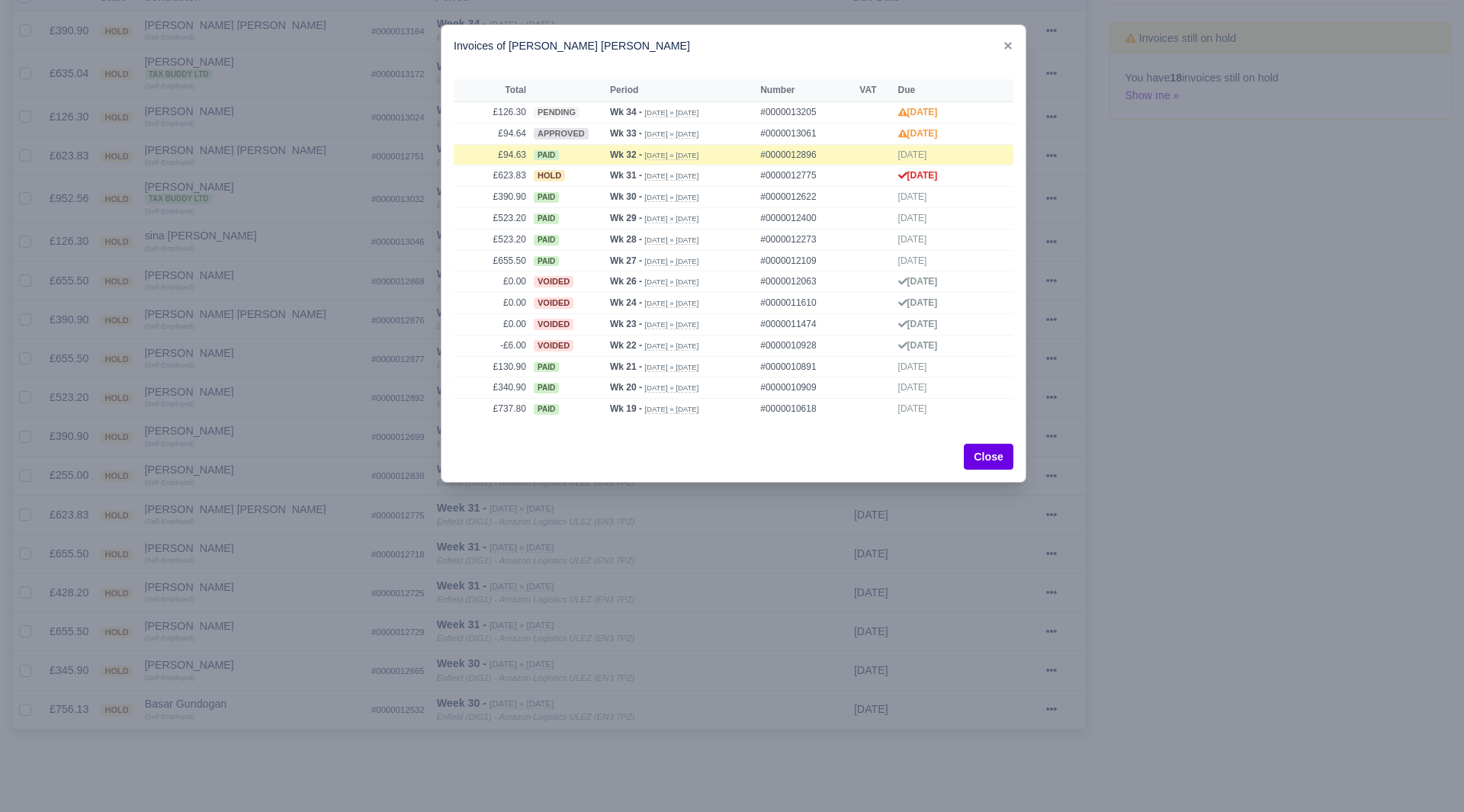
drag, startPoint x: 268, startPoint y: 546, endPoint x: 276, endPoint y: 545, distance: 8.1
click at [276, 545] on div at bounding box center [732, 406] width 1464 height 812
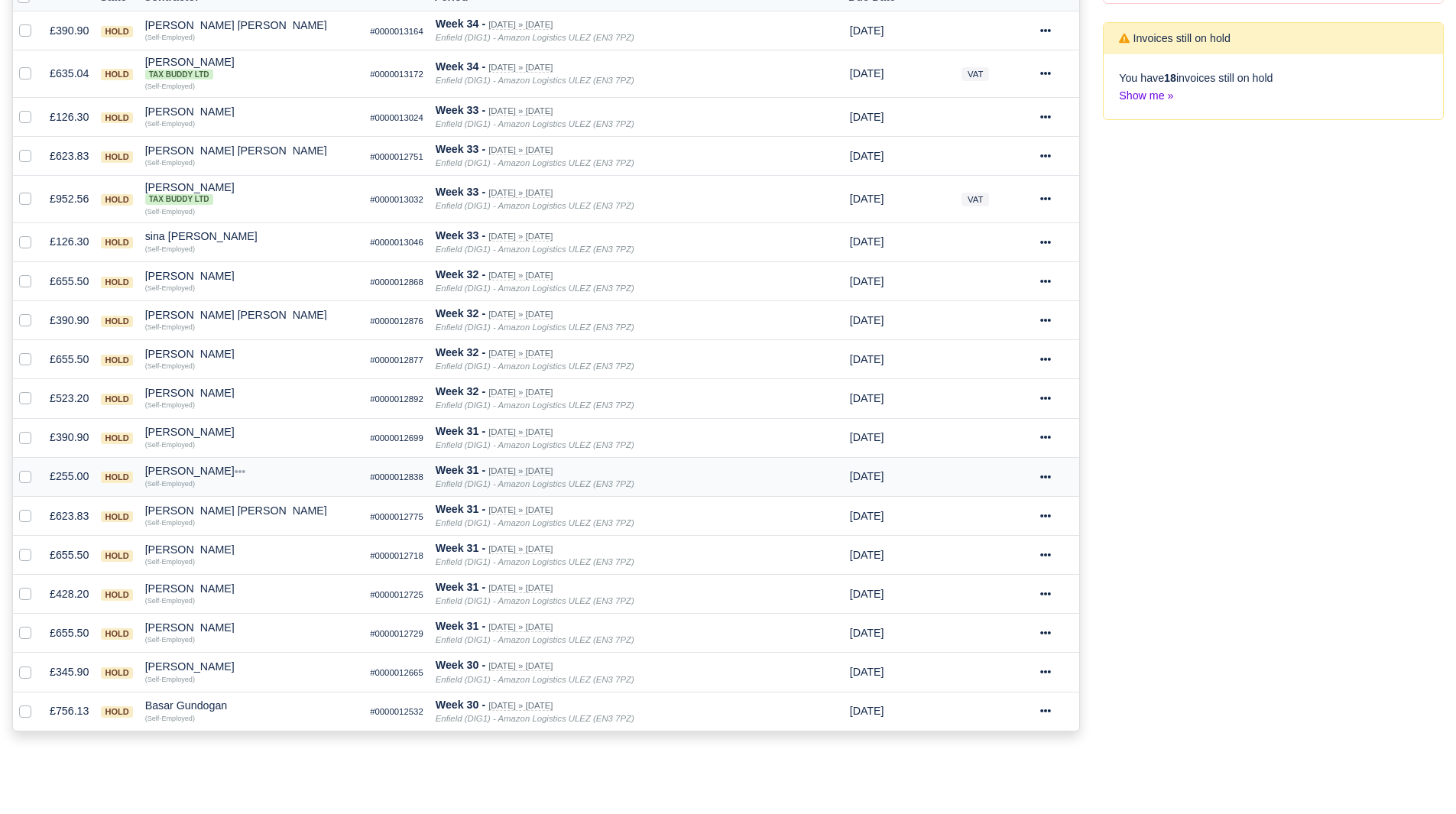
click at [205, 463] on td "Augustas Karalius Quick Actions Other Invoices Wallet (Self-Employed)" at bounding box center [252, 476] width 225 height 39
click at [208, 472] on div "[PERSON_NAME]" at bounding box center [252, 471] width 214 height 11
click at [210, 472] on div "[PERSON_NAME]" at bounding box center [252, 471] width 214 height 11
click at [261, 505] on button "Other Invoices" at bounding box center [324, 513] width 212 height 23
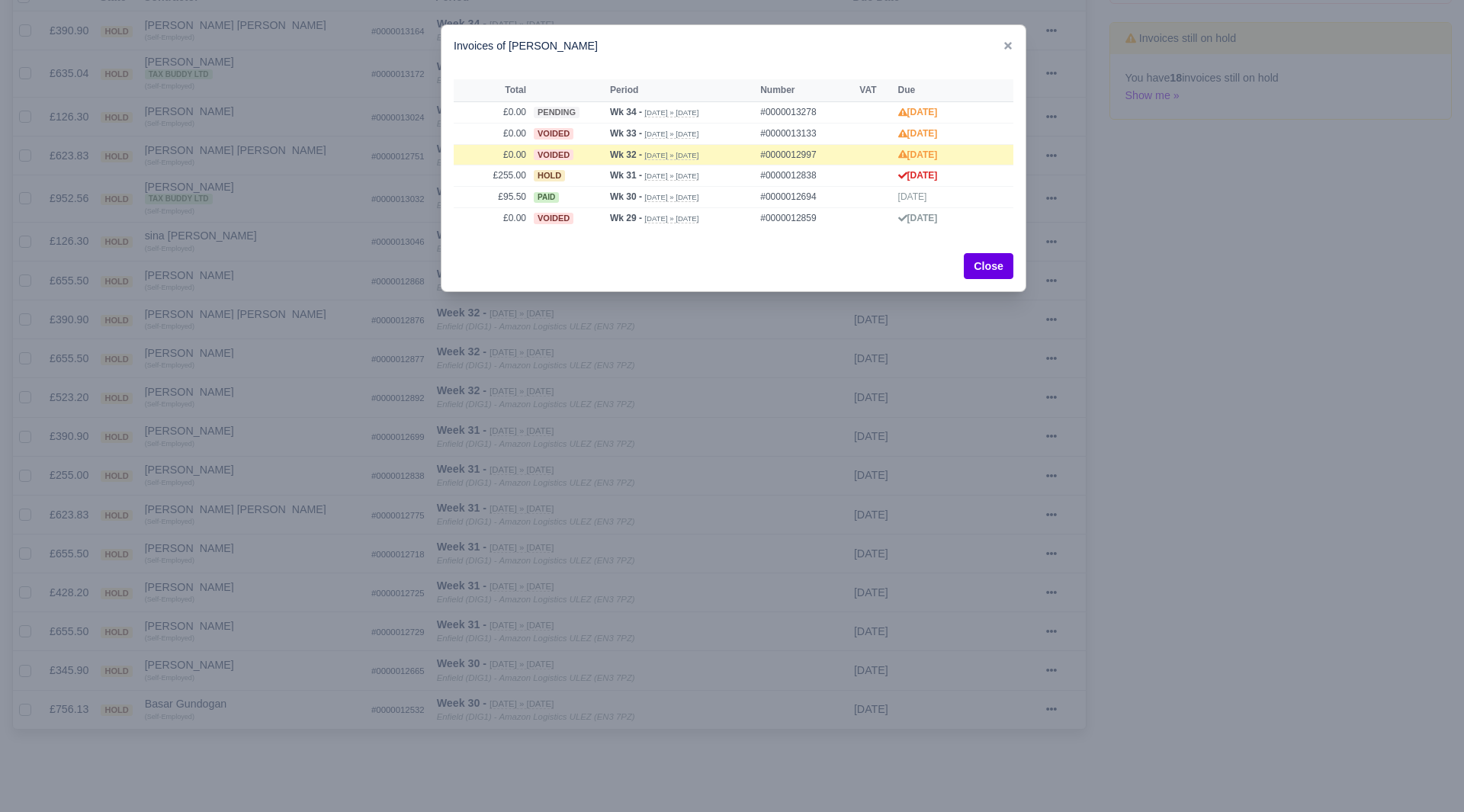
click at [336, 491] on div at bounding box center [732, 406] width 1464 height 812
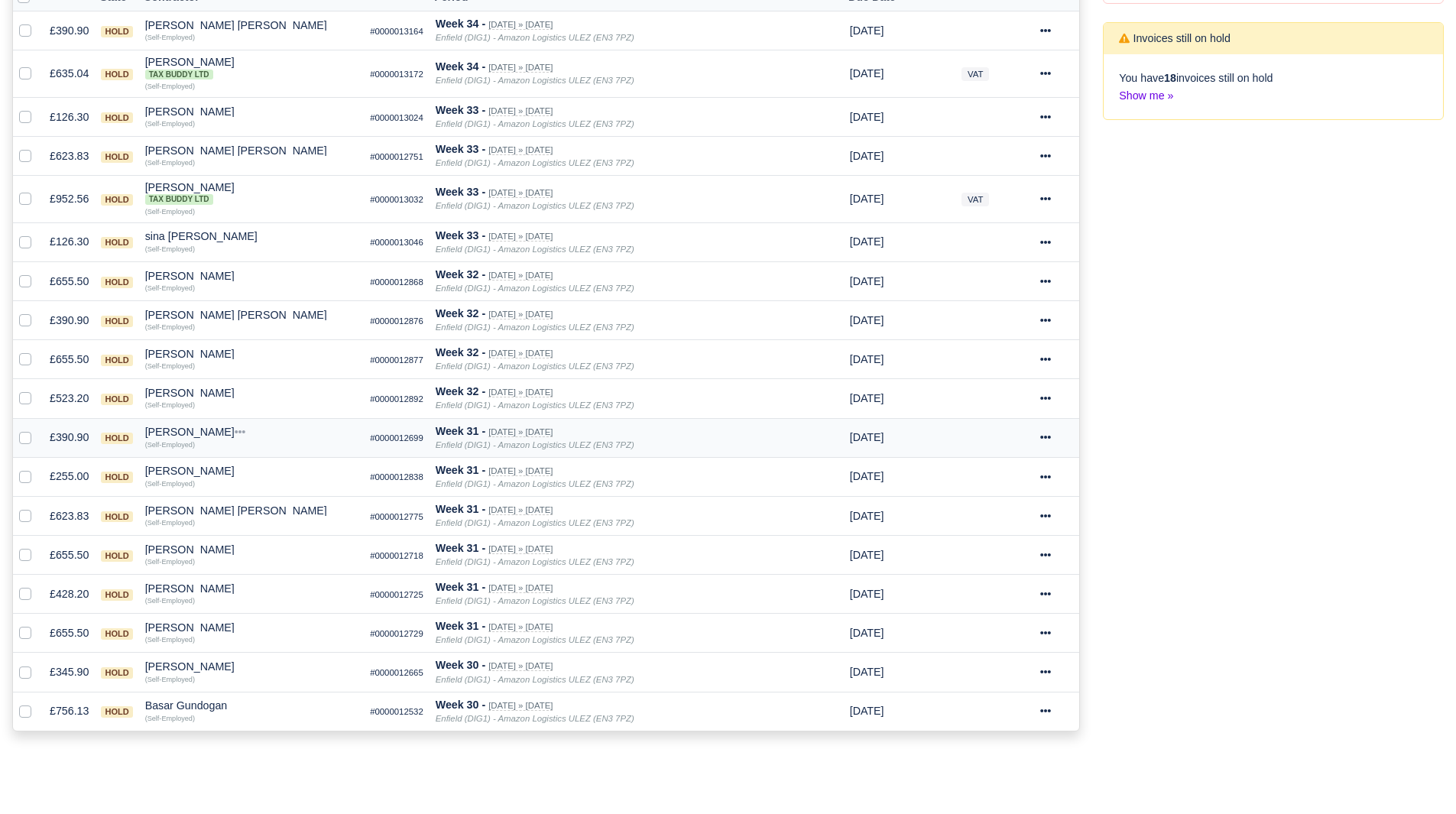
click at [185, 437] on div "[PERSON_NAME]" at bounding box center [252, 432] width 214 height 11
click at [250, 469] on button "Other Invoices" at bounding box center [324, 475] width 212 height 23
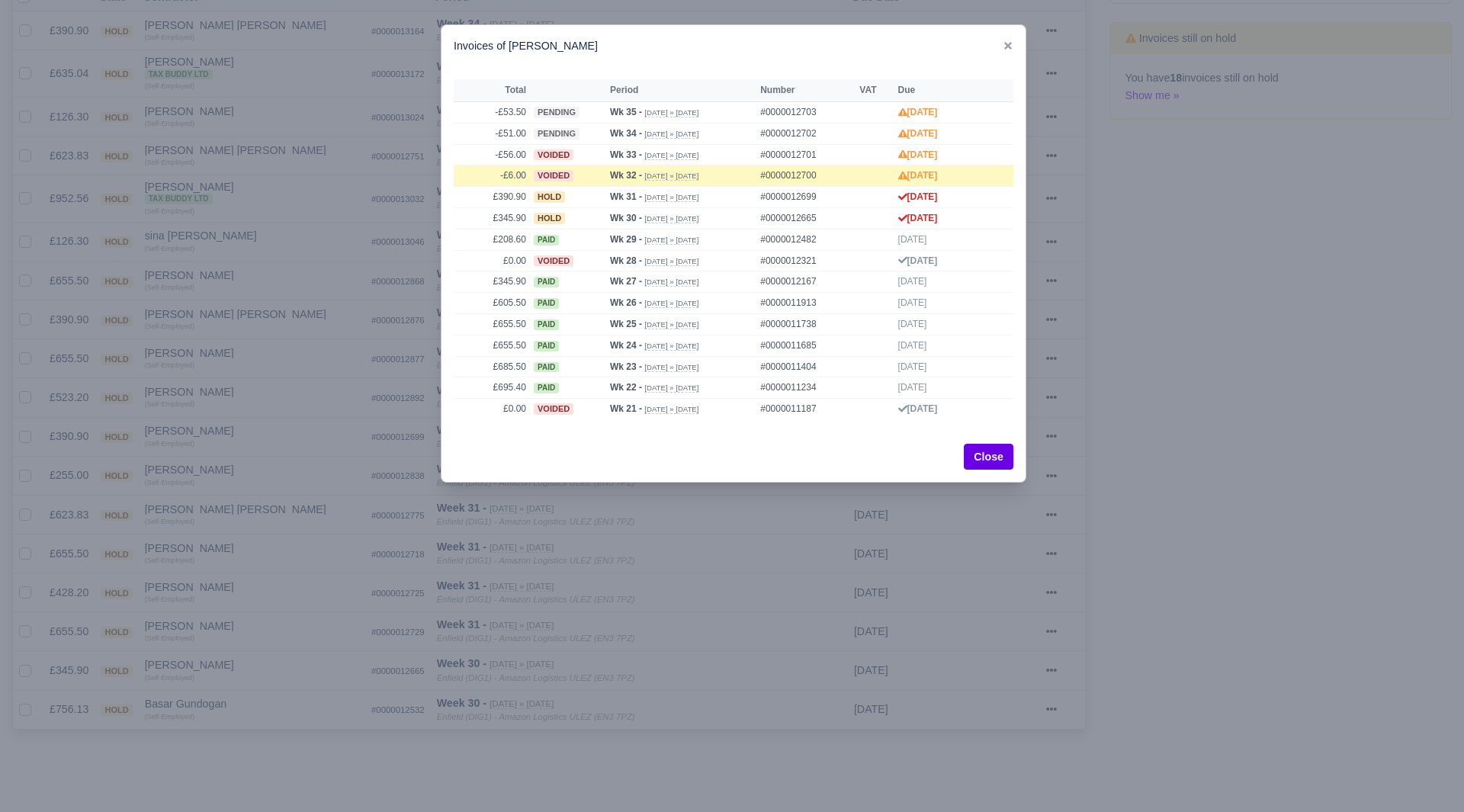
click at [220, 398] on div at bounding box center [732, 406] width 1464 height 812
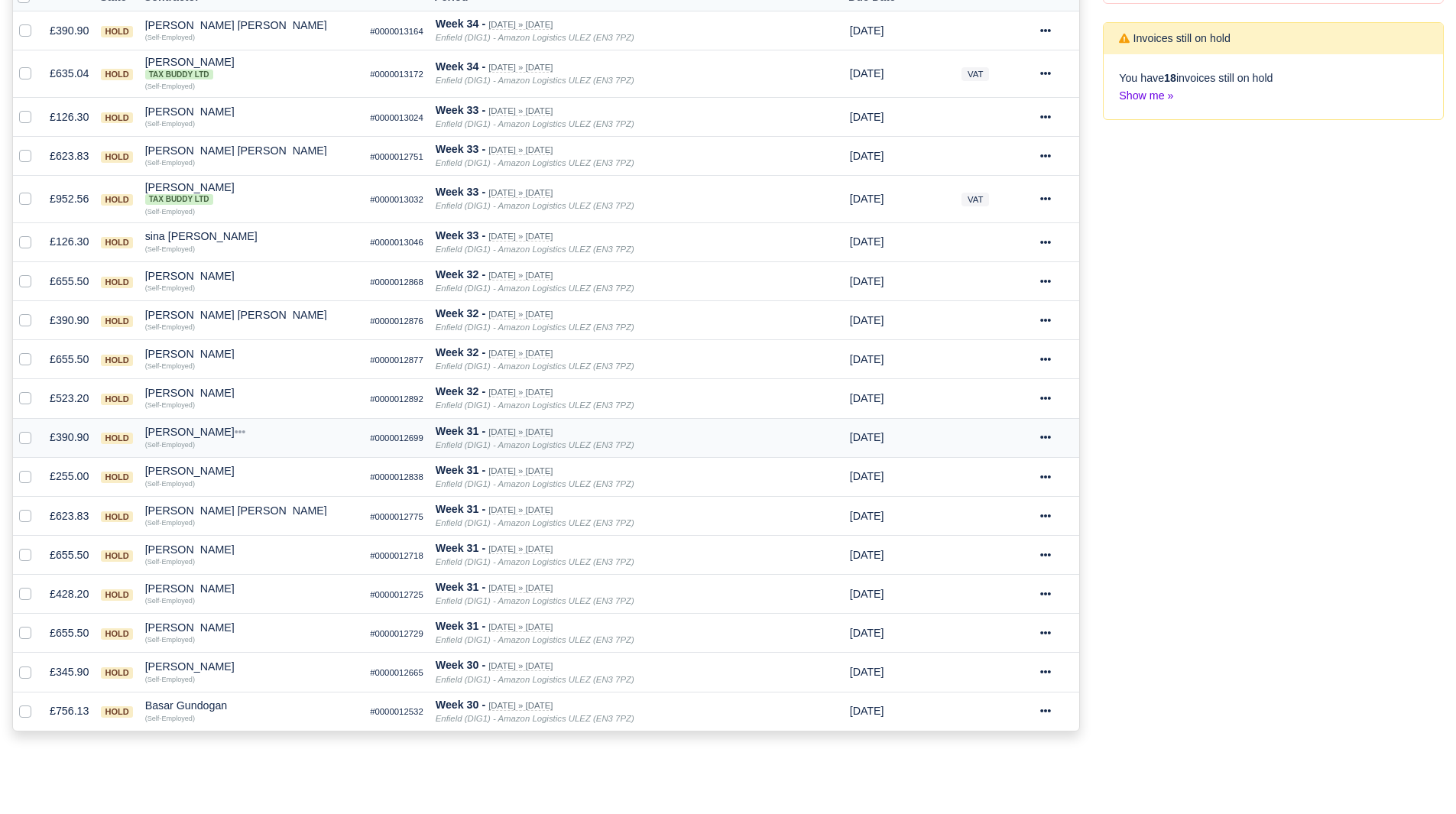
click at [181, 432] on div "[PERSON_NAME]" at bounding box center [252, 432] width 214 height 11
click at [268, 469] on button "Other Invoices" at bounding box center [324, 475] width 212 height 23
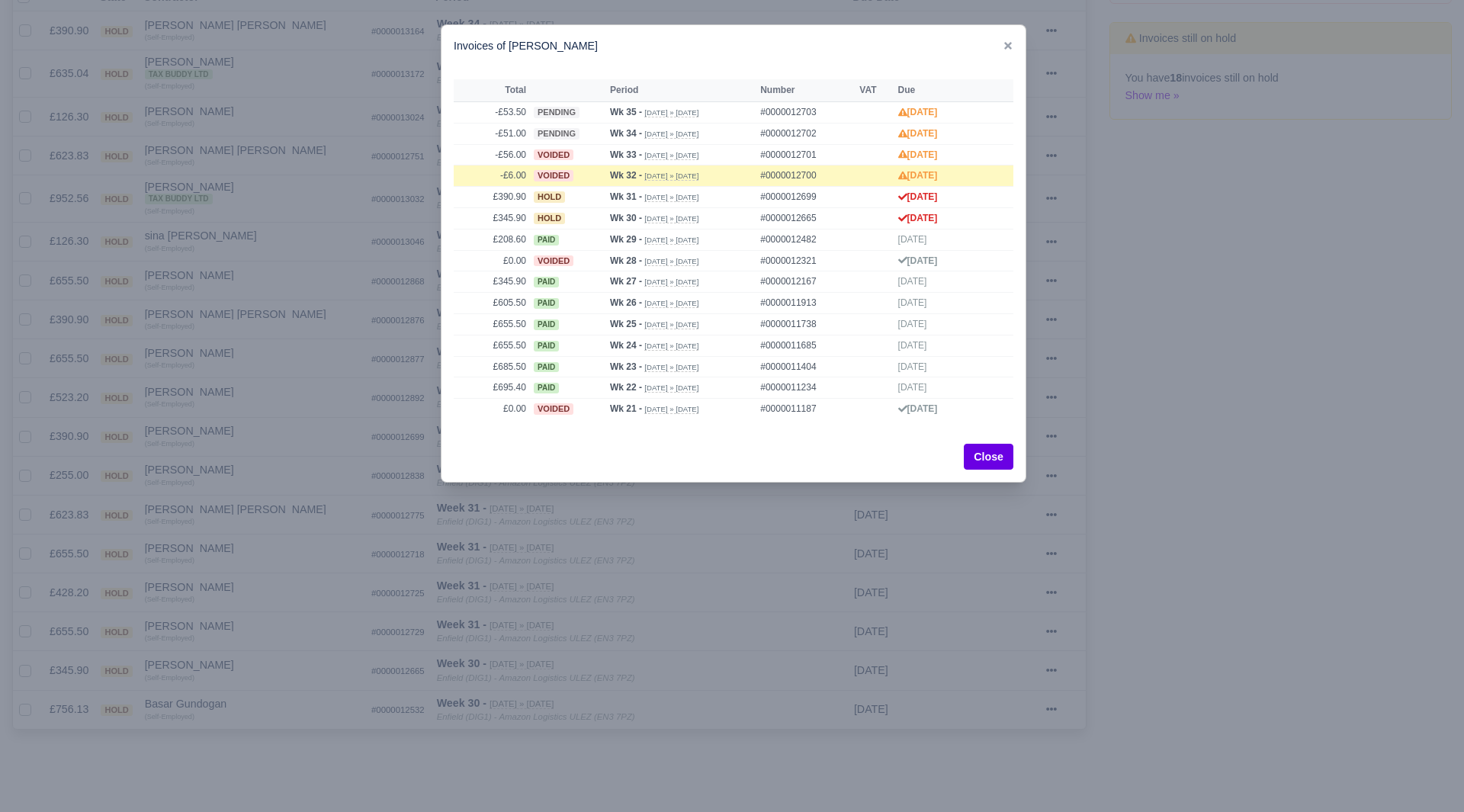
click at [1214, 466] on div at bounding box center [732, 406] width 1464 height 812
